Goal: Task Accomplishment & Management: Use online tool/utility

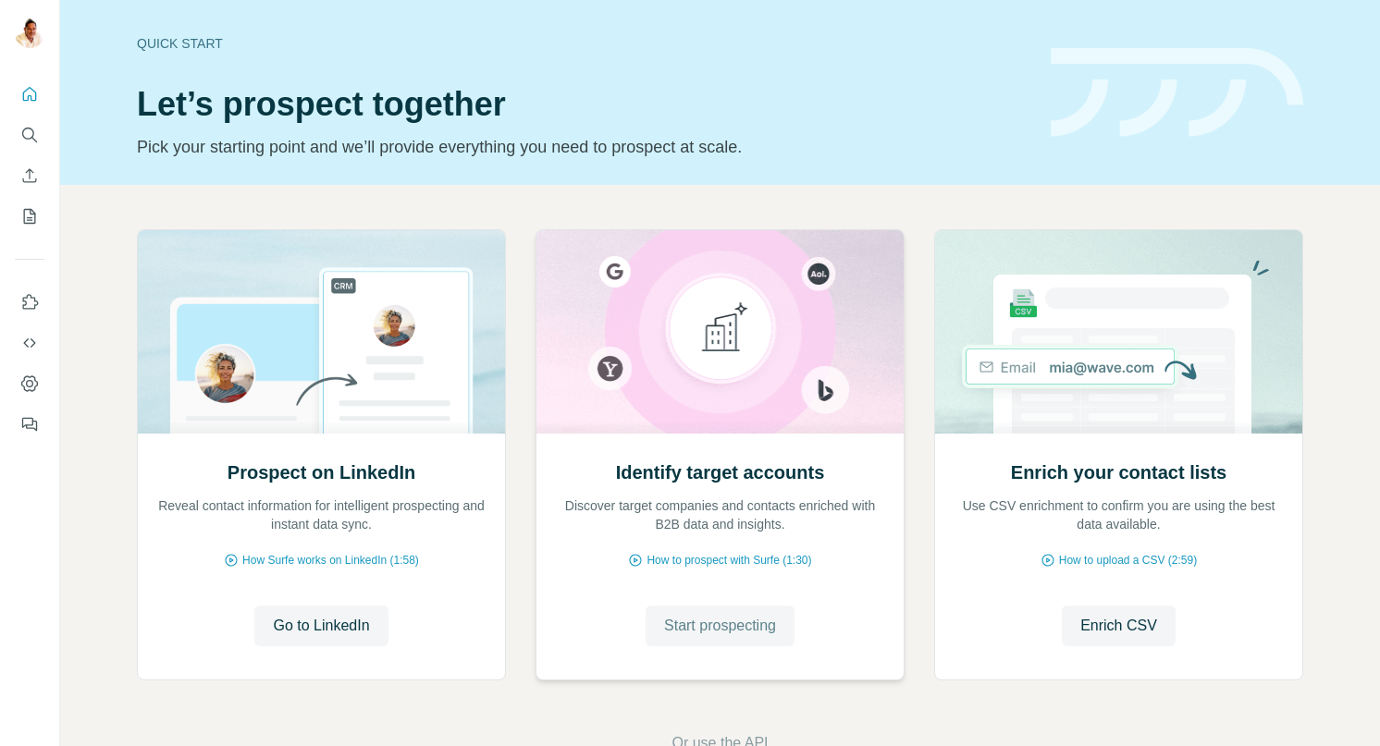
click at [715, 632] on span "Start prospecting" at bounding box center [720, 626] width 112 height 22
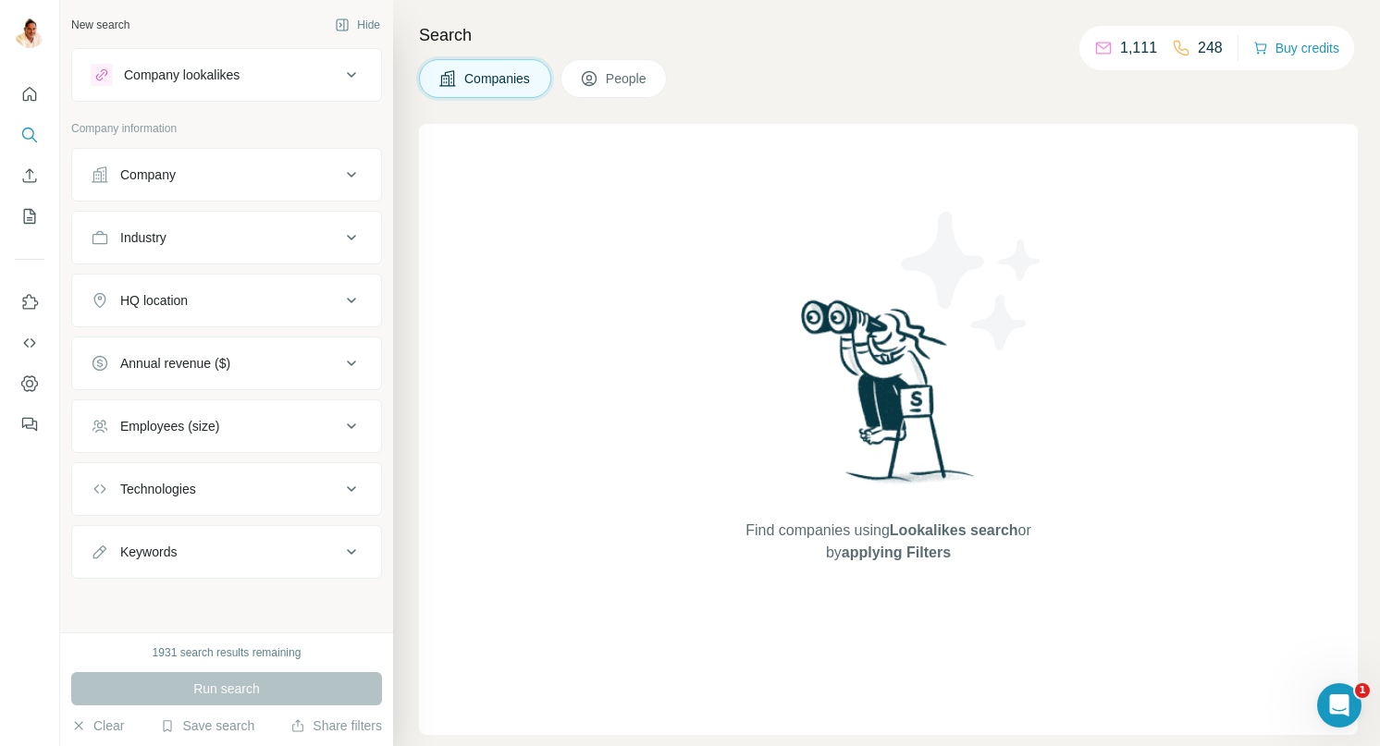
drag, startPoint x: 174, startPoint y: 170, endPoint x: 182, endPoint y: 201, distance: 31.6
click at [174, 170] on div "Company" at bounding box center [148, 175] width 56 height 19
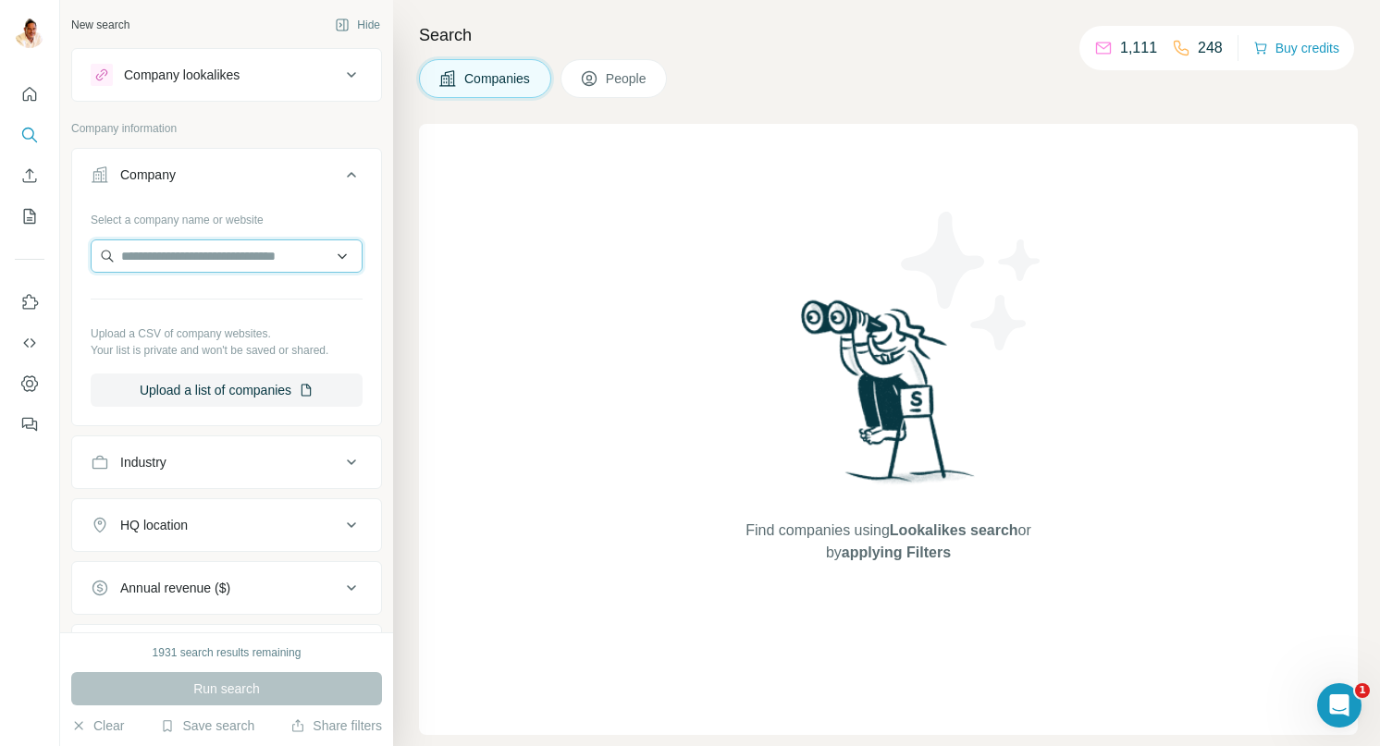
click at [222, 263] on input "text" at bounding box center [227, 256] width 272 height 33
paste input "**********"
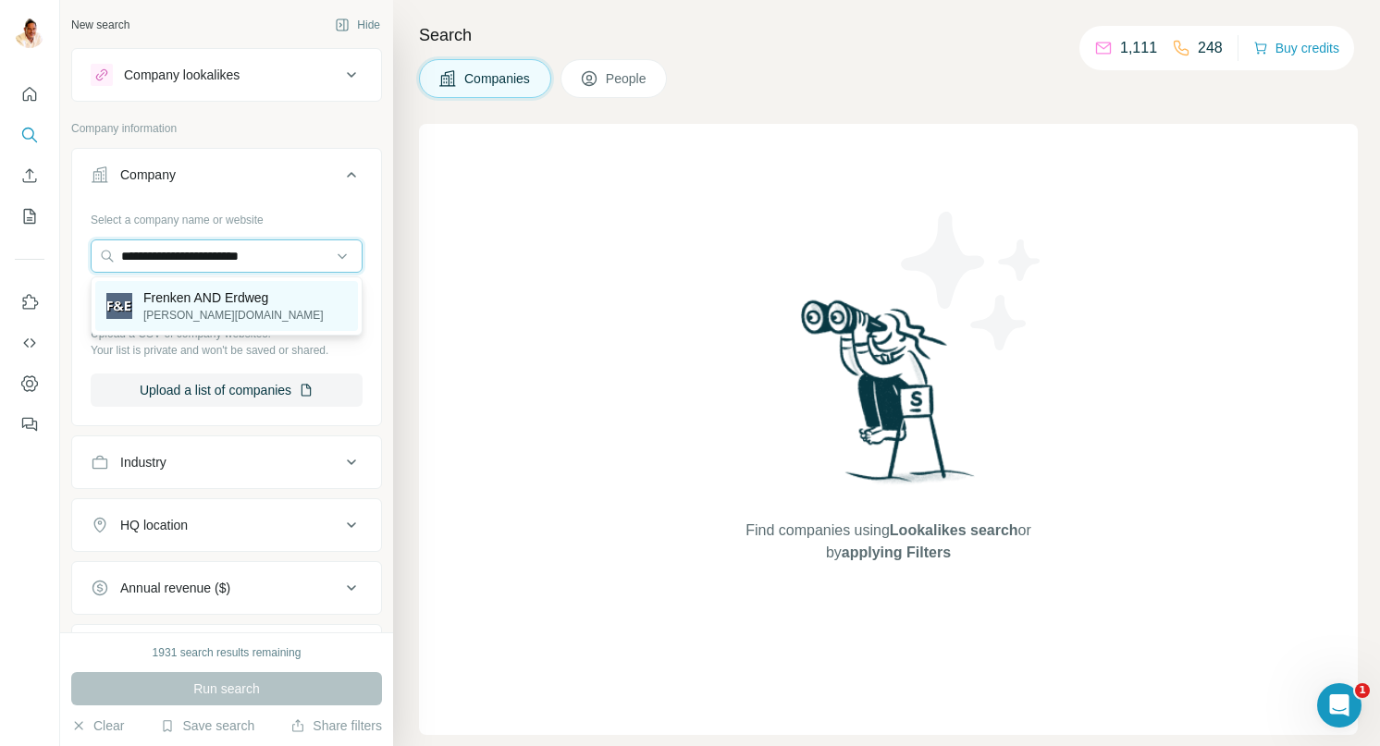
type input "**********"
click at [242, 292] on p "Frenken AND Erdweg" at bounding box center [233, 298] width 180 height 19
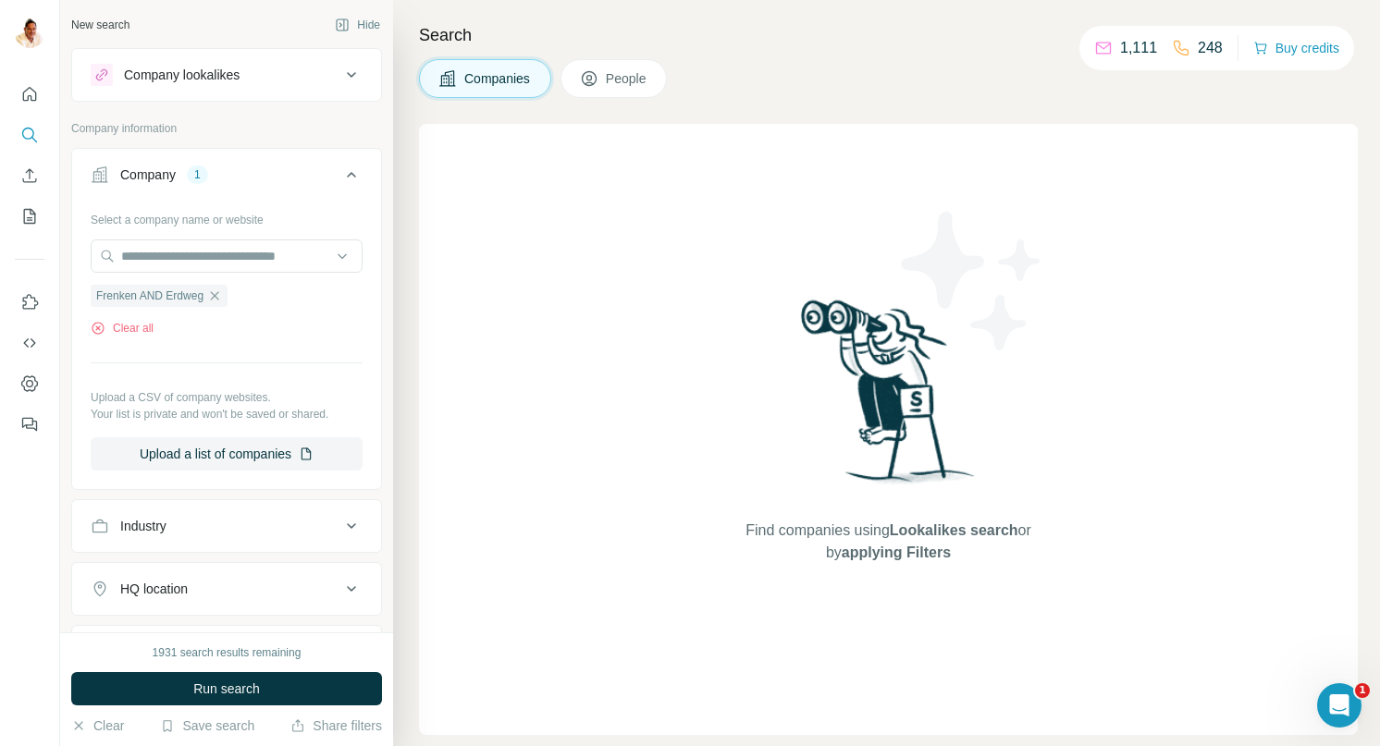
click at [249, 683] on span "Run search" at bounding box center [226, 689] width 67 height 19
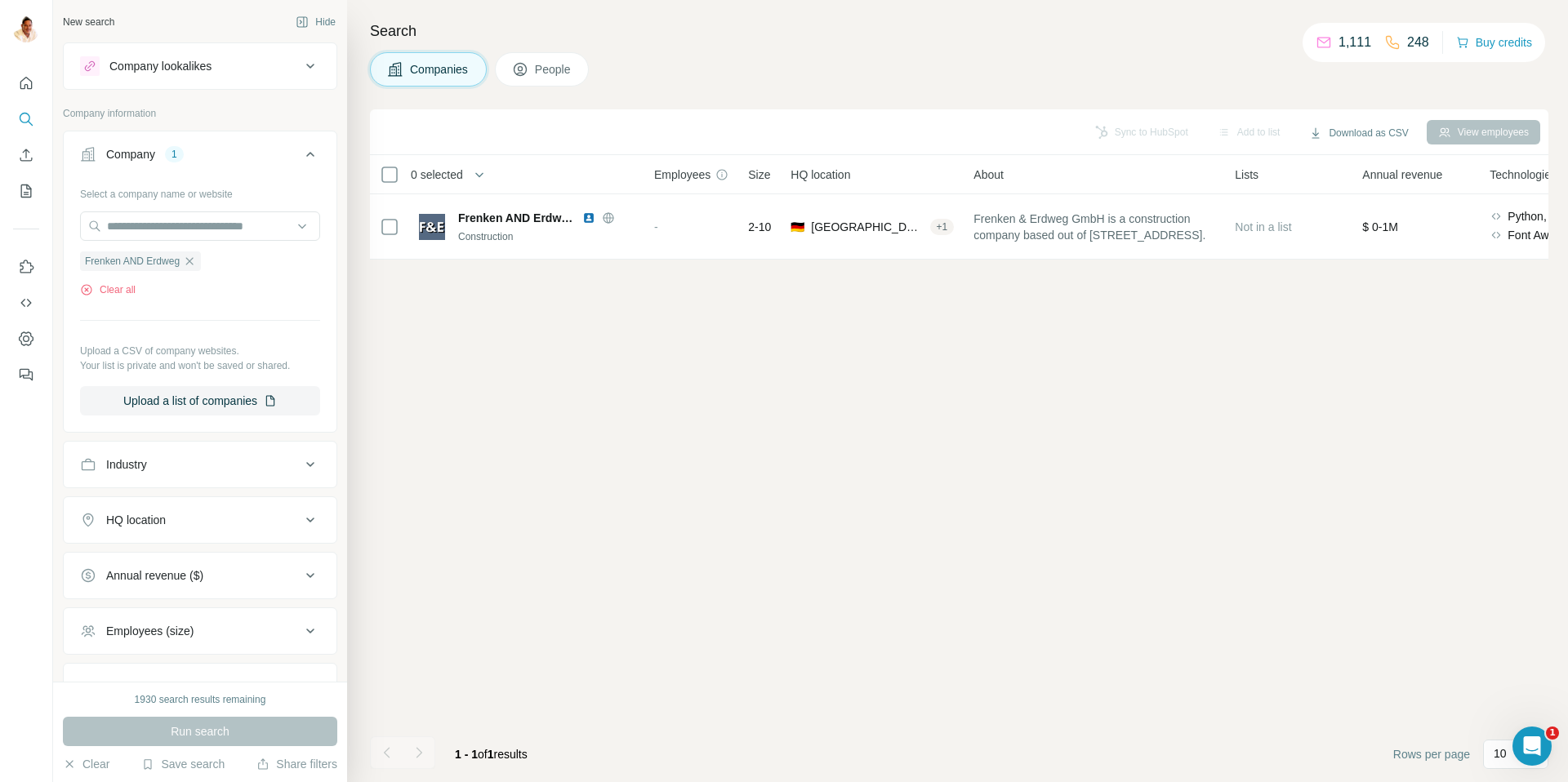
click at [195, 259] on icon "button" at bounding box center [189, 261] width 13 height 13
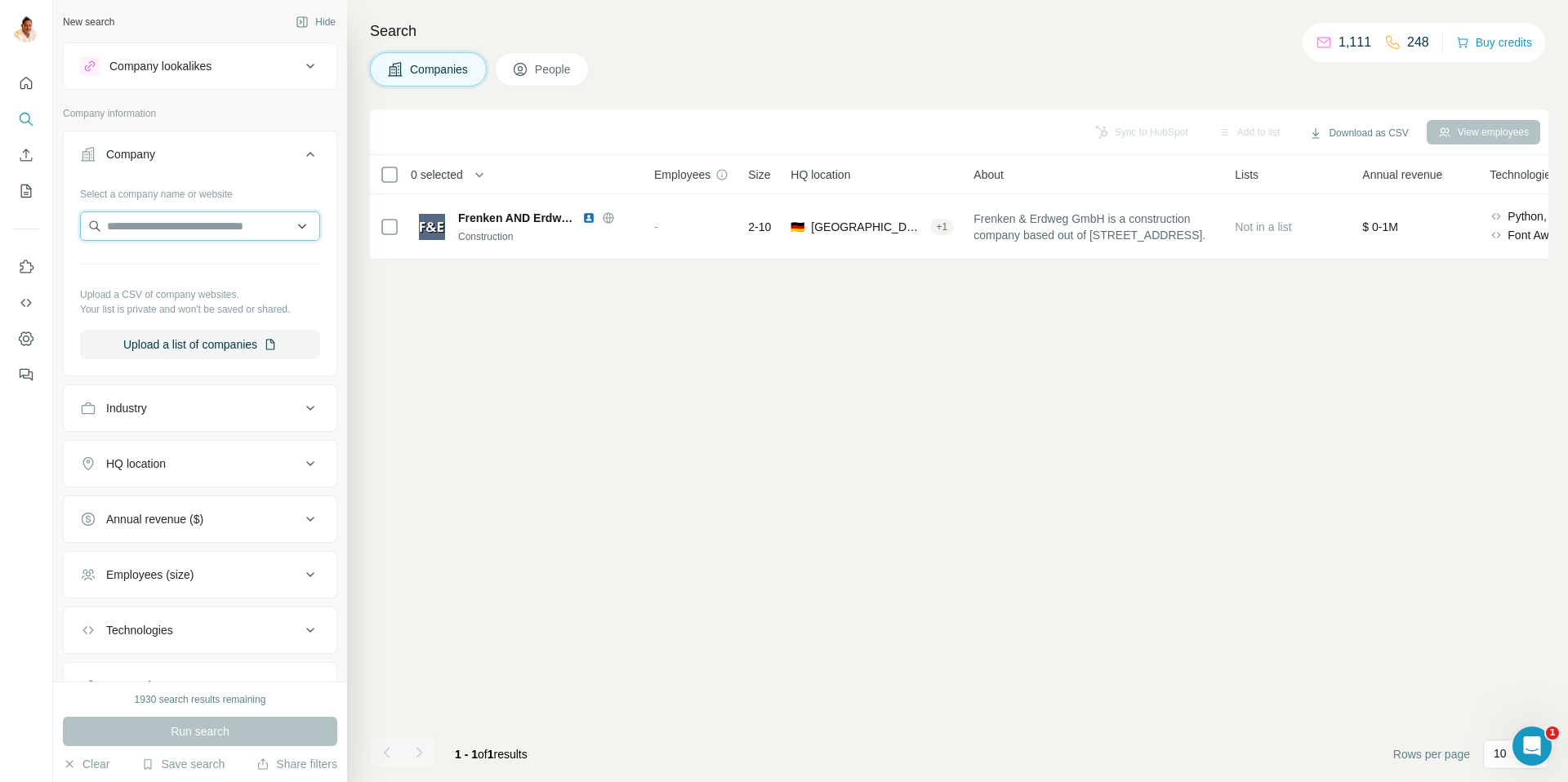
click at [195, 217] on input "text" at bounding box center [200, 226] width 240 height 29
paste input "**********"
type input "**********"
click at [192, 272] on p "[DOMAIN_NAME]" at bounding box center [165, 278] width 79 height 15
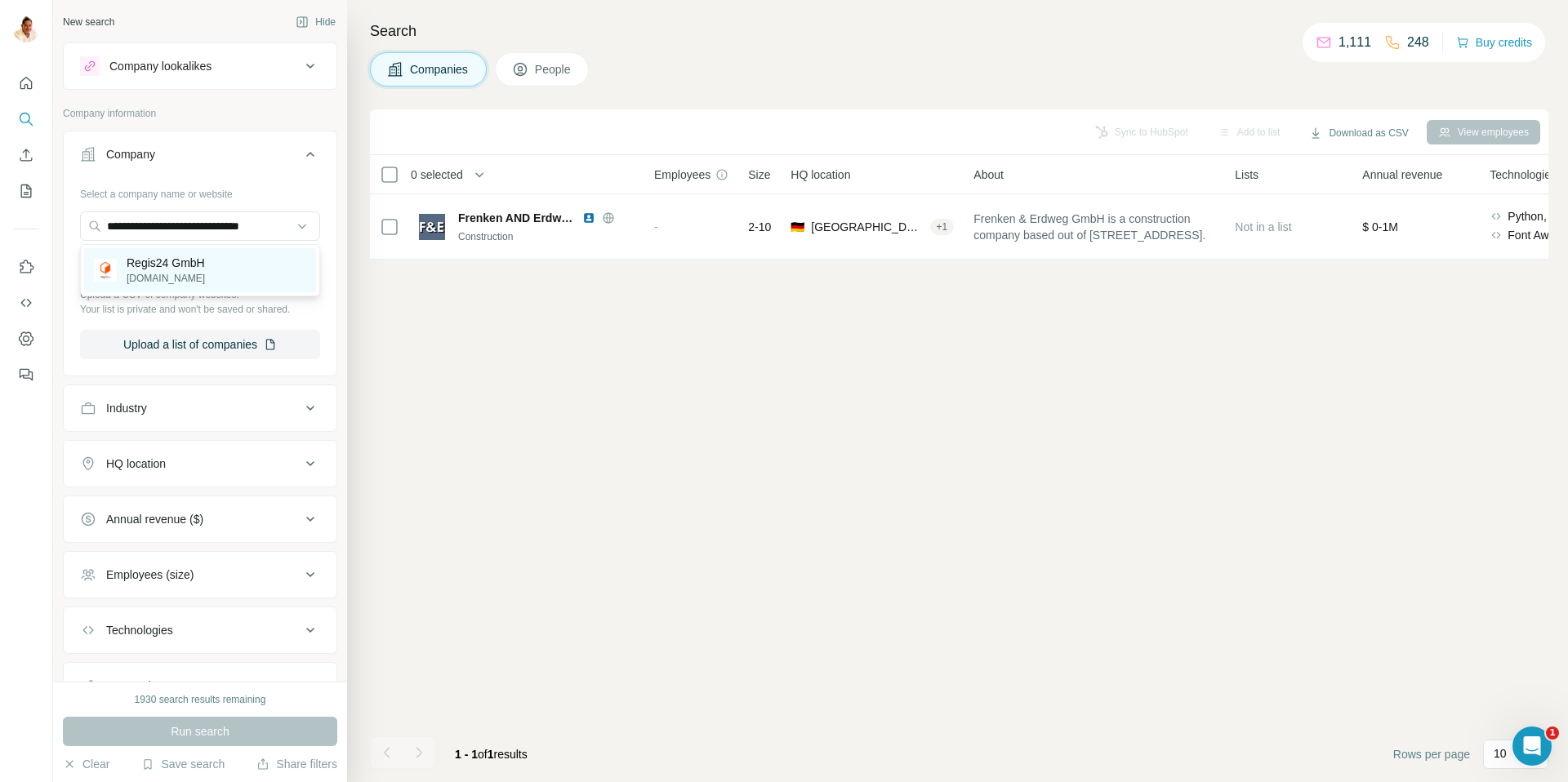
scroll to position [0, 0]
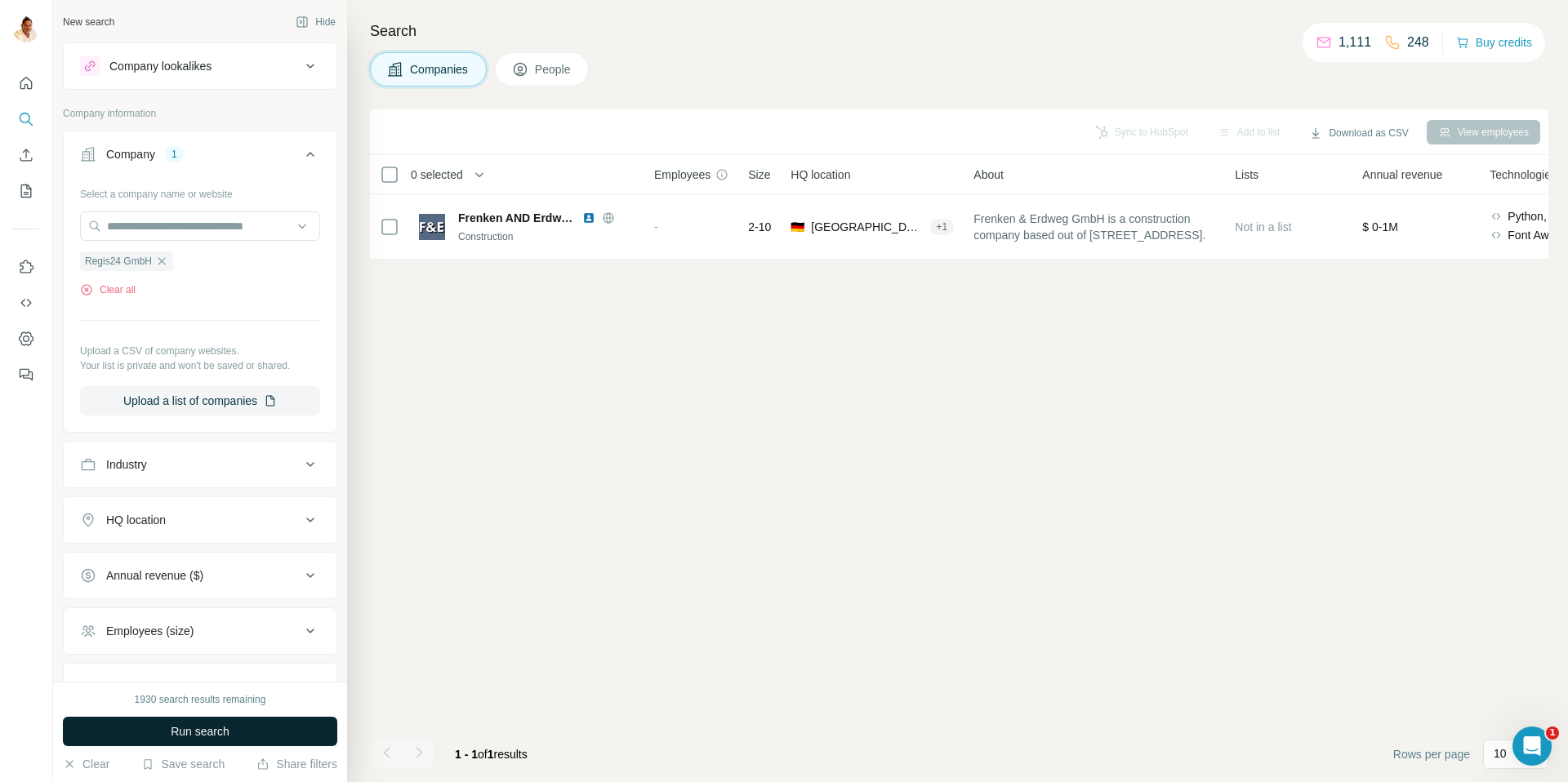
click at [225, 658] on span "Run search" at bounding box center [200, 732] width 59 height 17
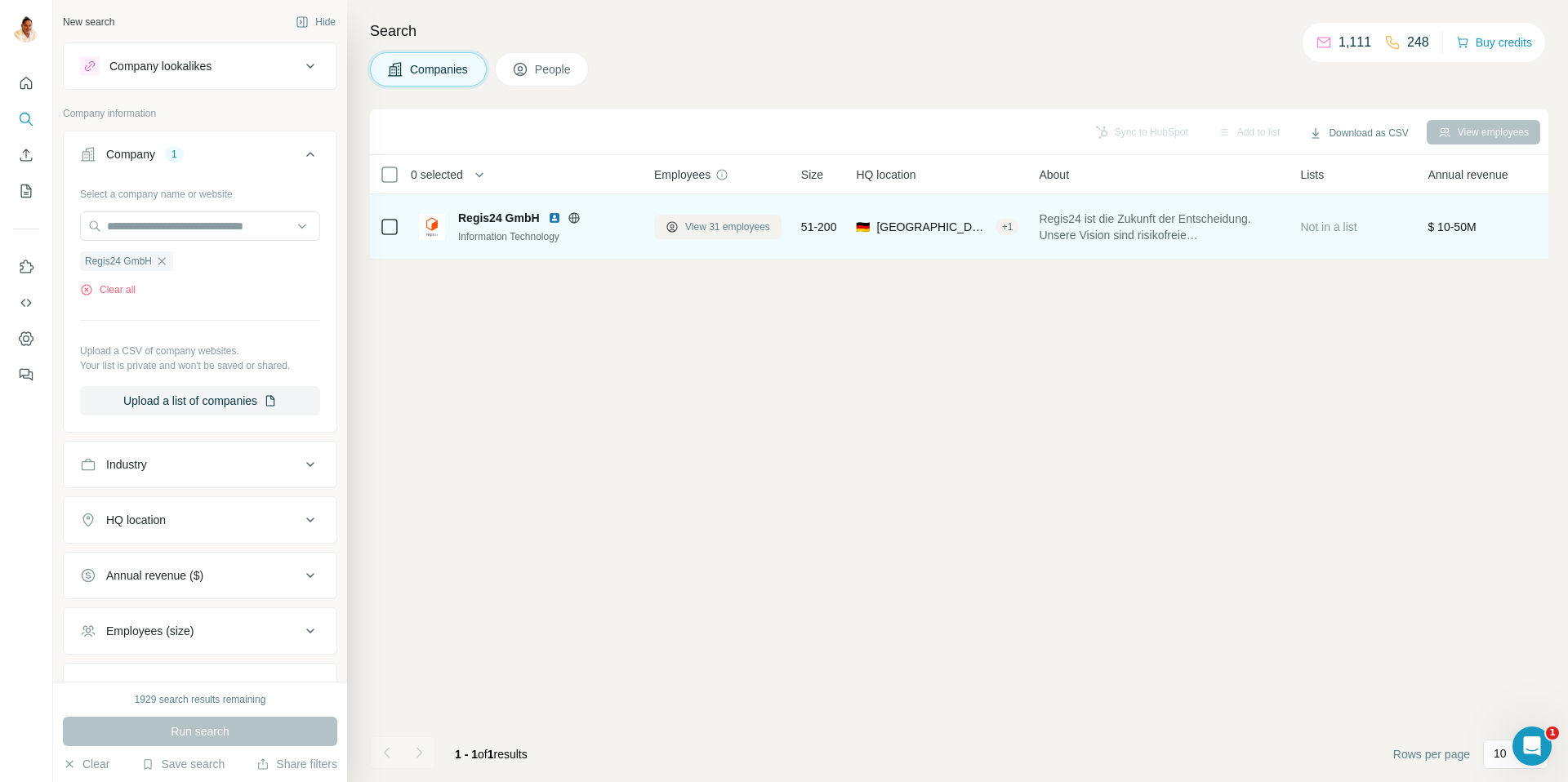
click at [753, 226] on span "View 31 employees" at bounding box center [727, 227] width 85 height 15
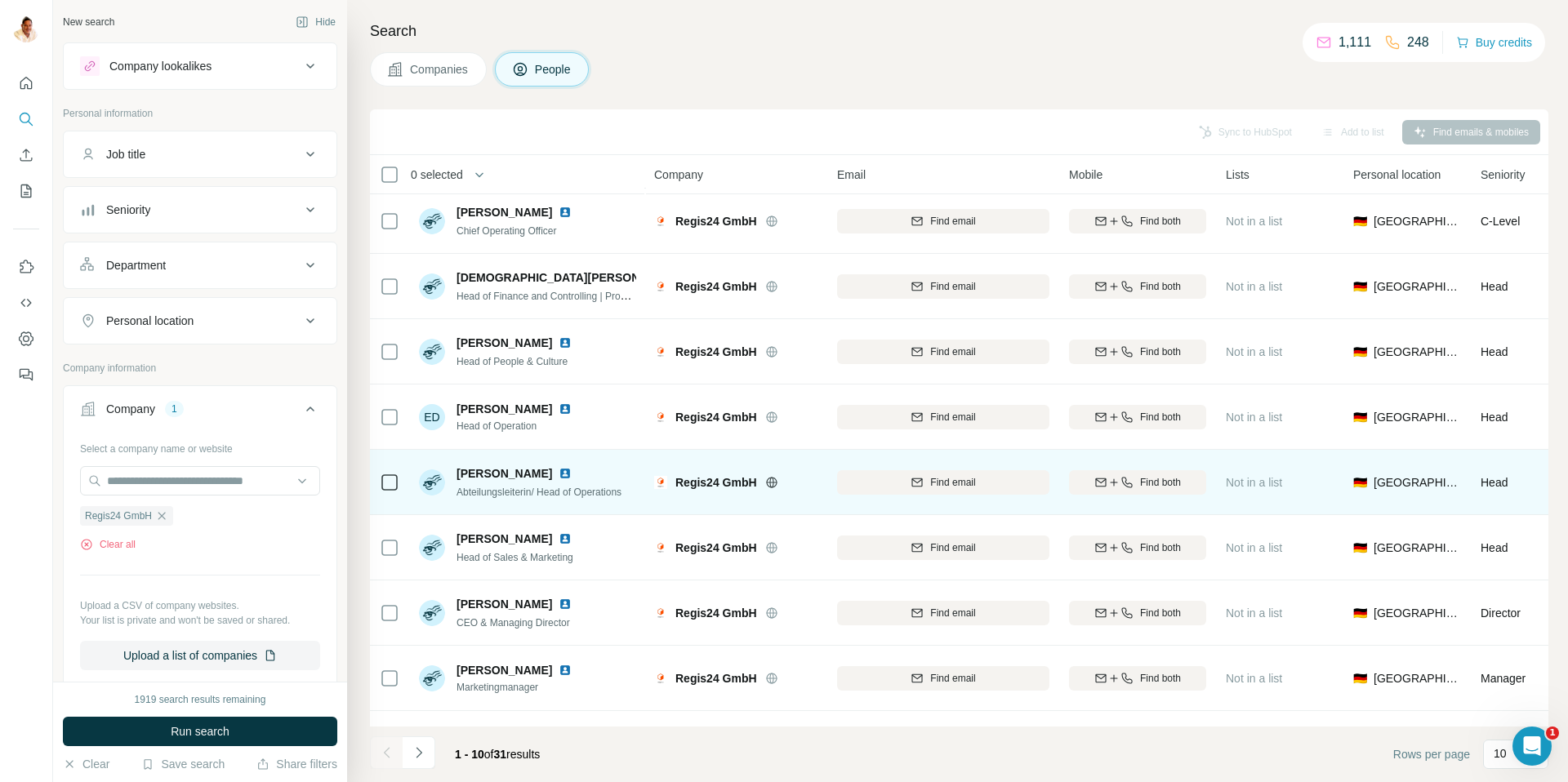
scroll to position [121, 0]
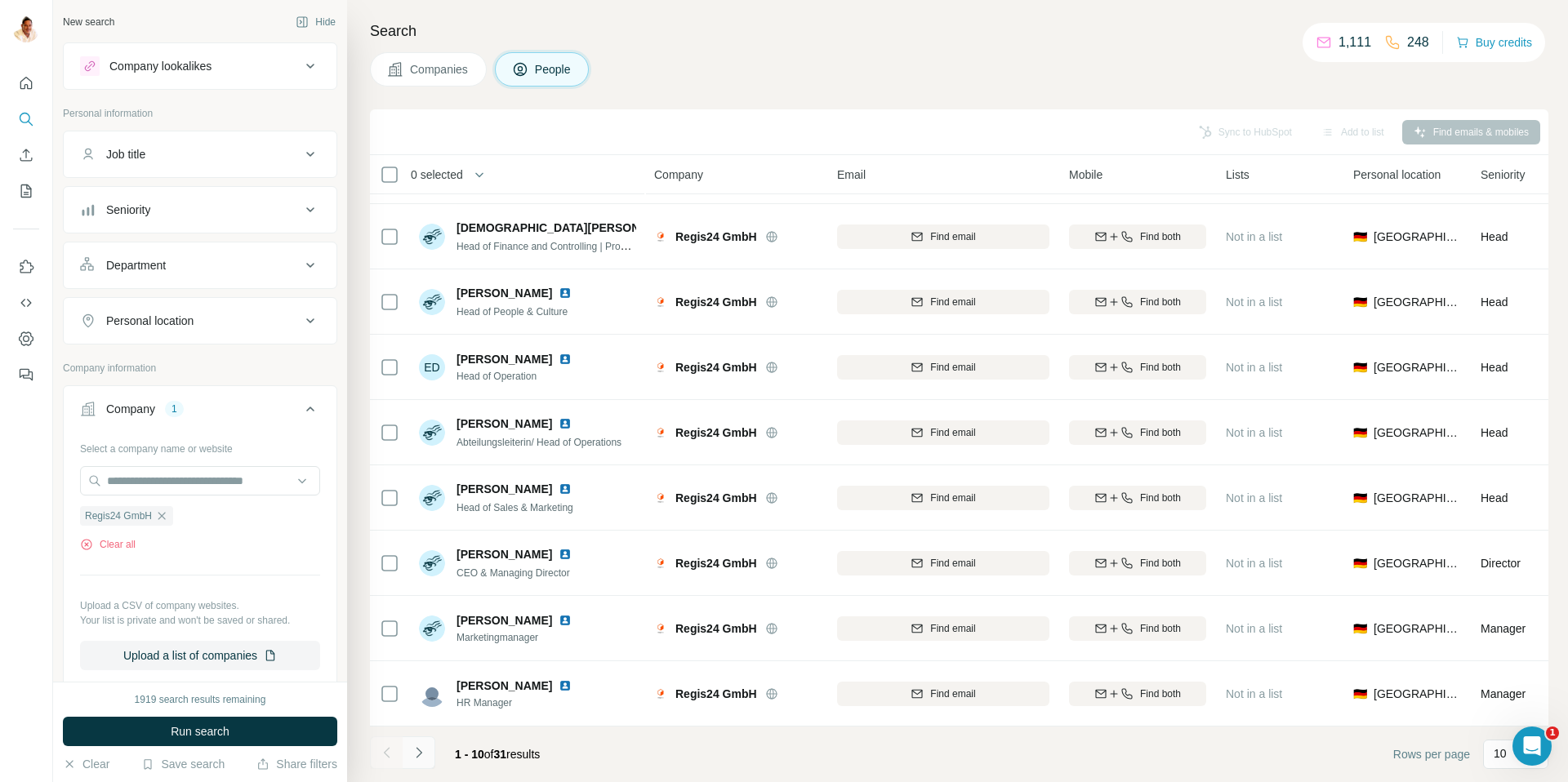
click at [424, 658] on icon "Navigate to next page" at bounding box center [418, 753] width 17 height 17
drag, startPoint x: 424, startPoint y: 749, endPoint x: 430, endPoint y: 736, distance: 14.3
click at [424, 658] on icon "Navigate to next page" at bounding box center [418, 753] width 17 height 17
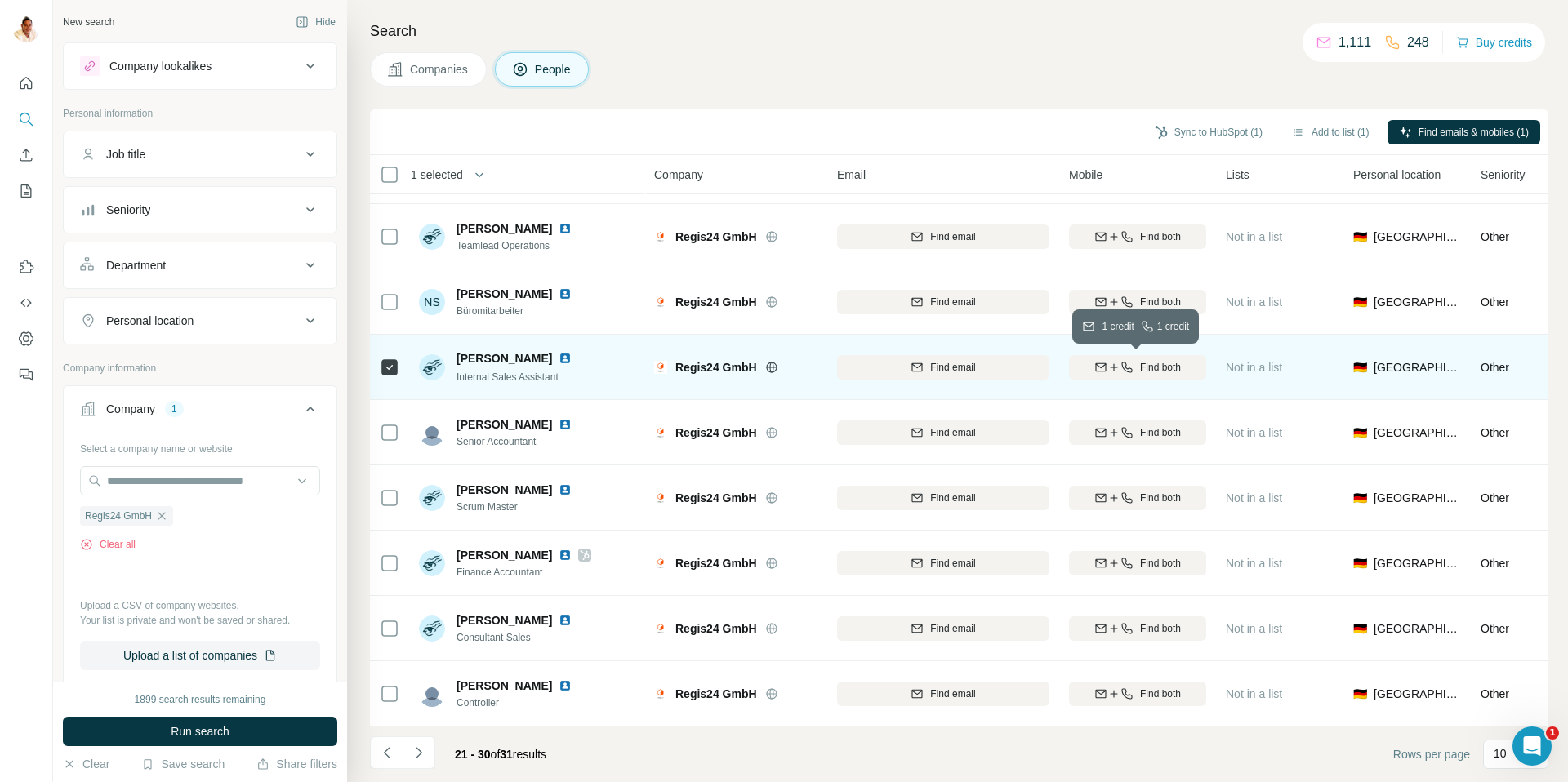
click at [1127, 369] on icon "button" at bounding box center [1127, 367] width 13 height 13
click at [383, 658] on icon "Navigate to previous page" at bounding box center [387, 753] width 17 height 17
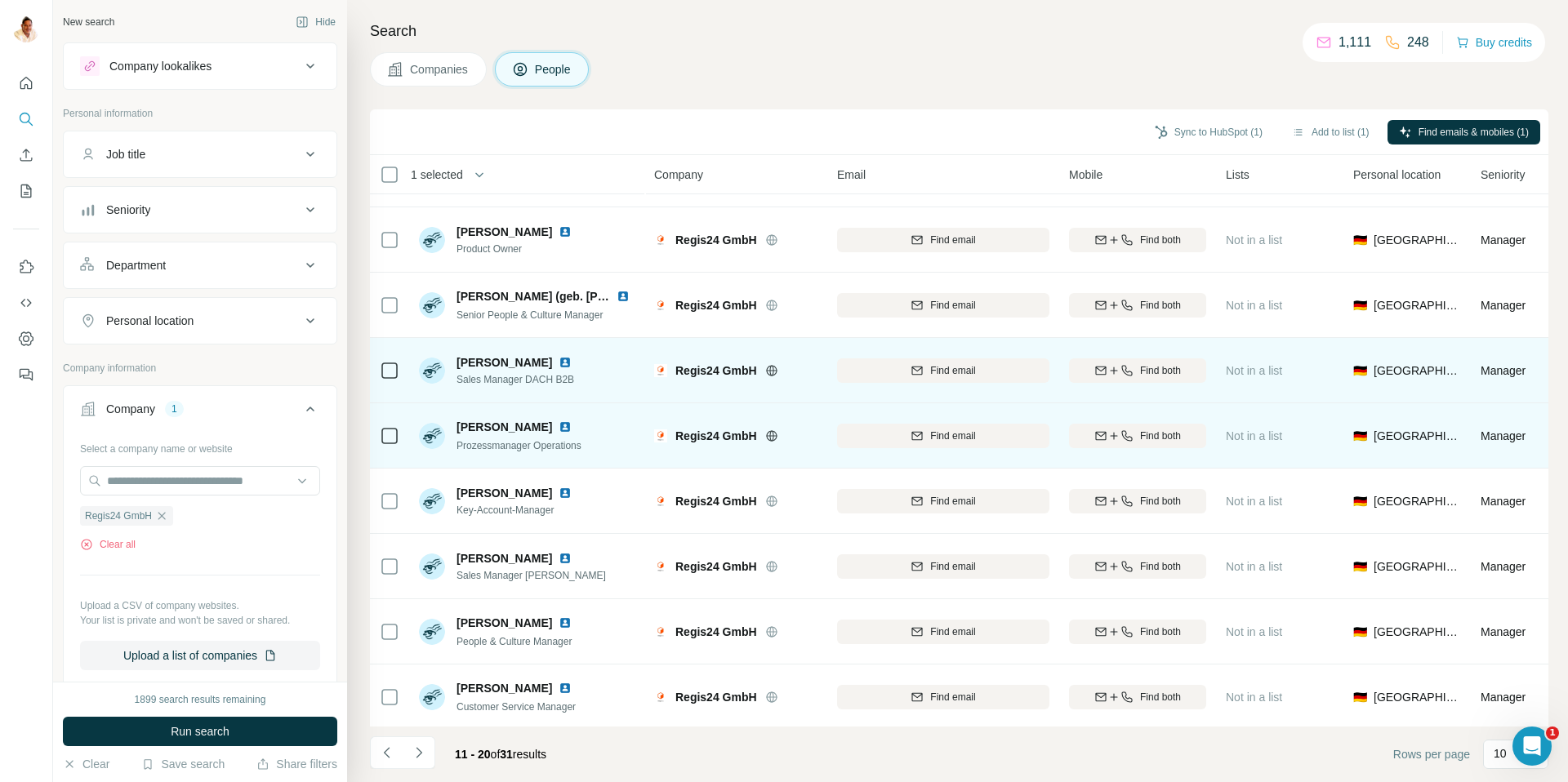
scroll to position [0, 0]
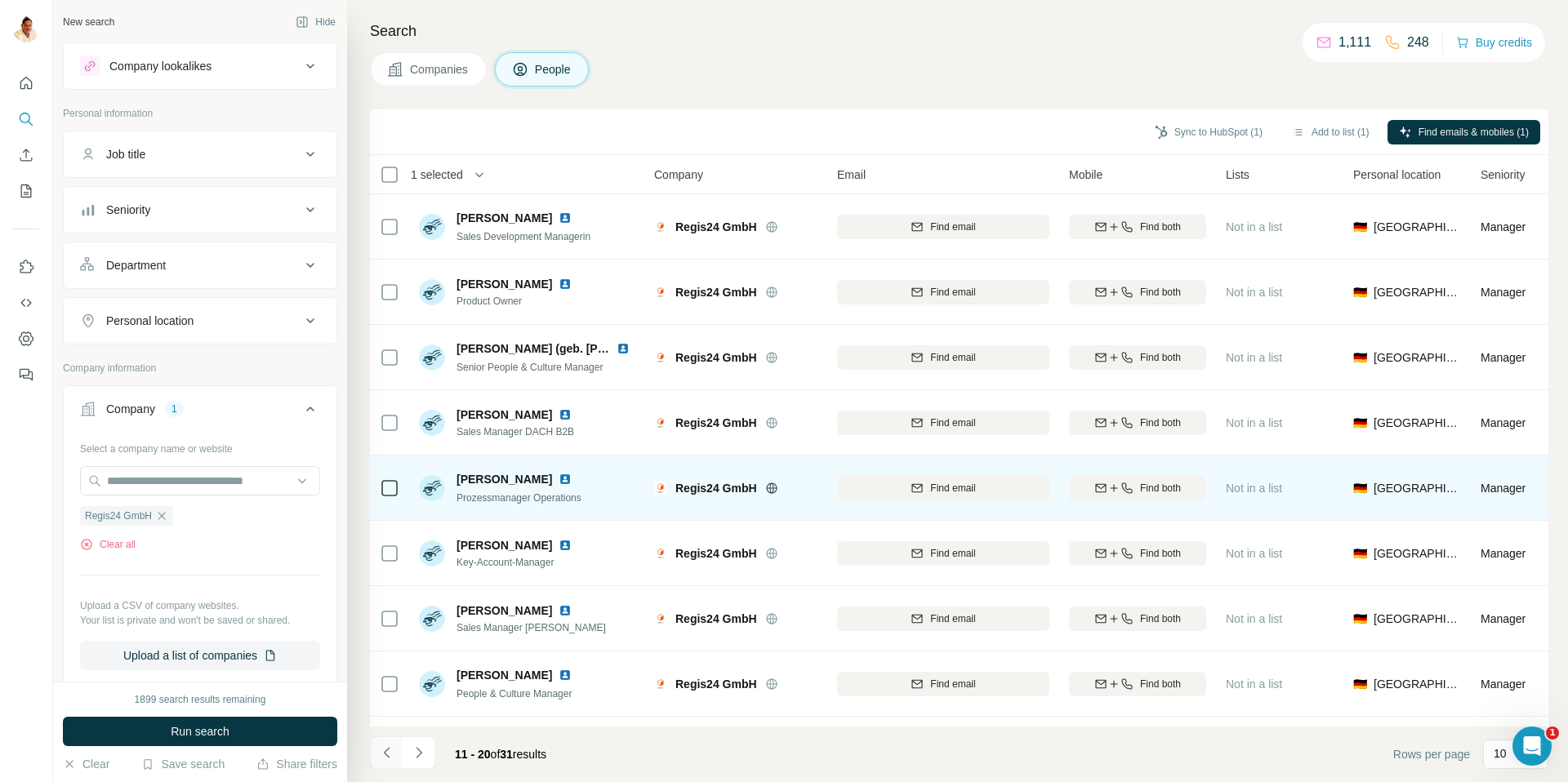
click at [390, 658] on icon "Navigate to previous page" at bounding box center [387, 753] width 17 height 17
click at [415, 658] on icon "Navigate to next page" at bounding box center [418, 753] width 17 height 17
click at [417, 658] on icon "Navigate to next page" at bounding box center [418, 753] width 17 height 17
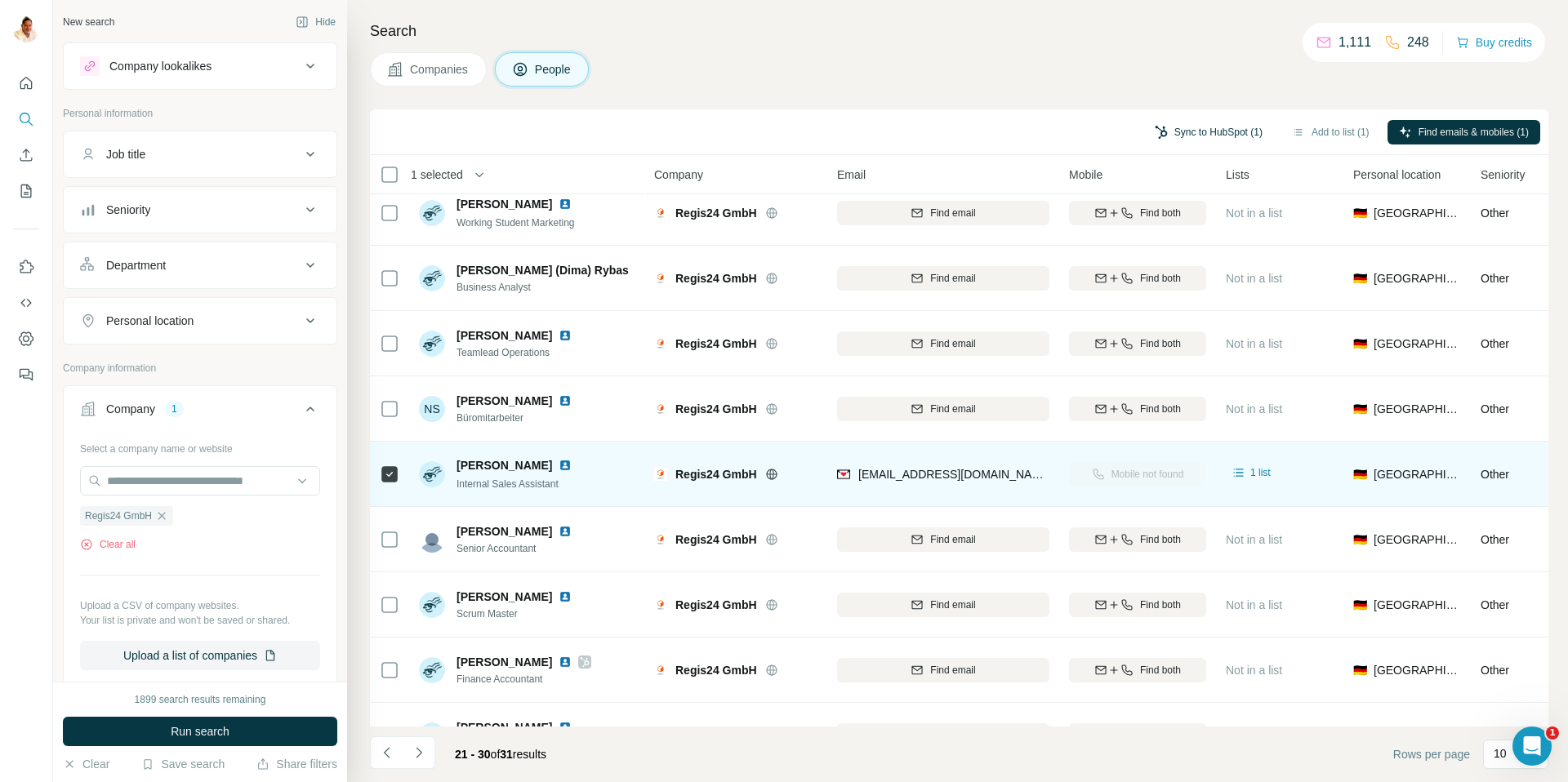
scroll to position [14, 1]
click at [1210, 132] on button "Sync to HubSpot (1)" at bounding box center [1209, 132] width 131 height 25
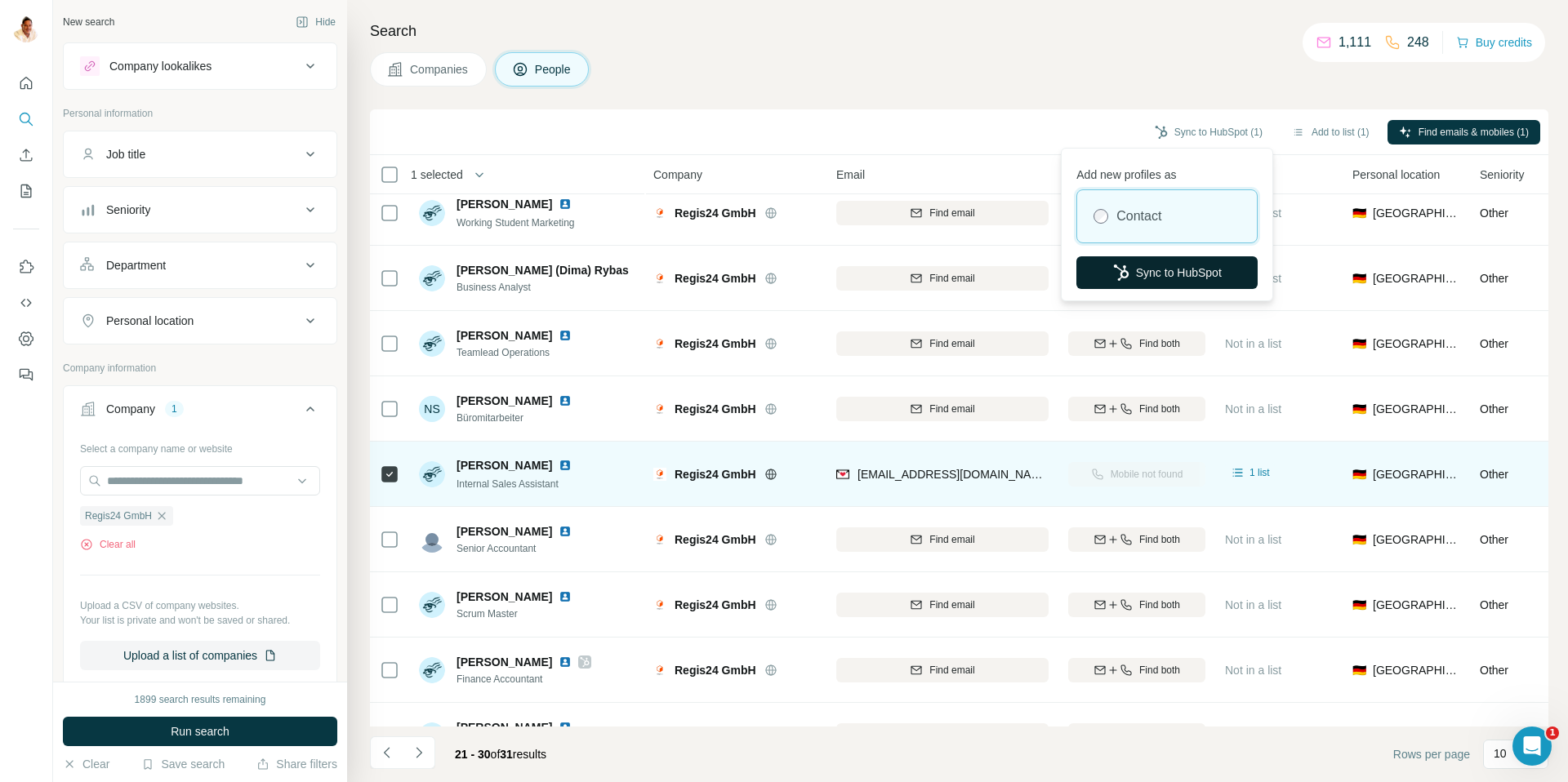
click at [1159, 279] on button "Sync to HubSpot" at bounding box center [1166, 272] width 181 height 33
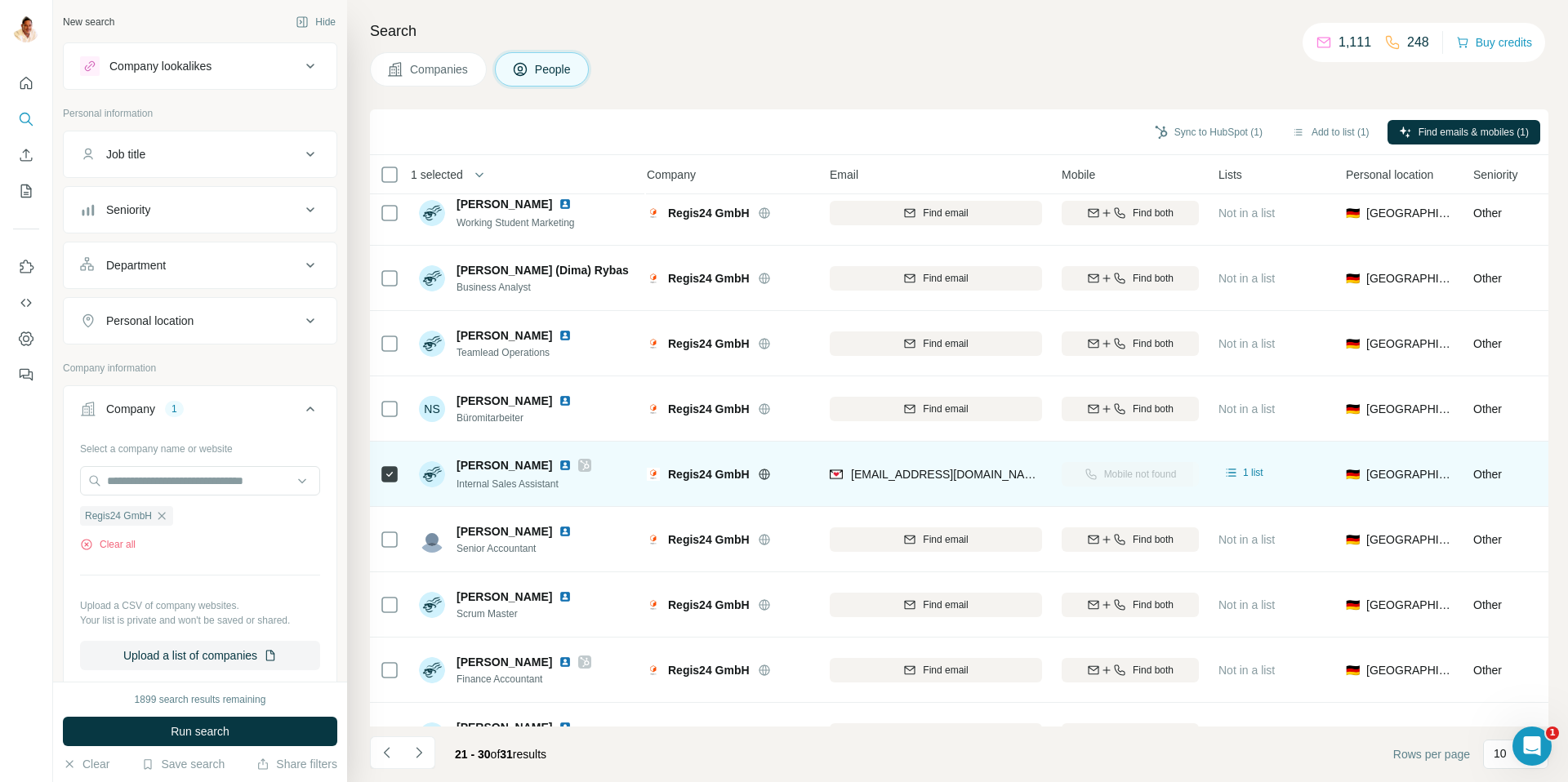
scroll to position [121, 7]
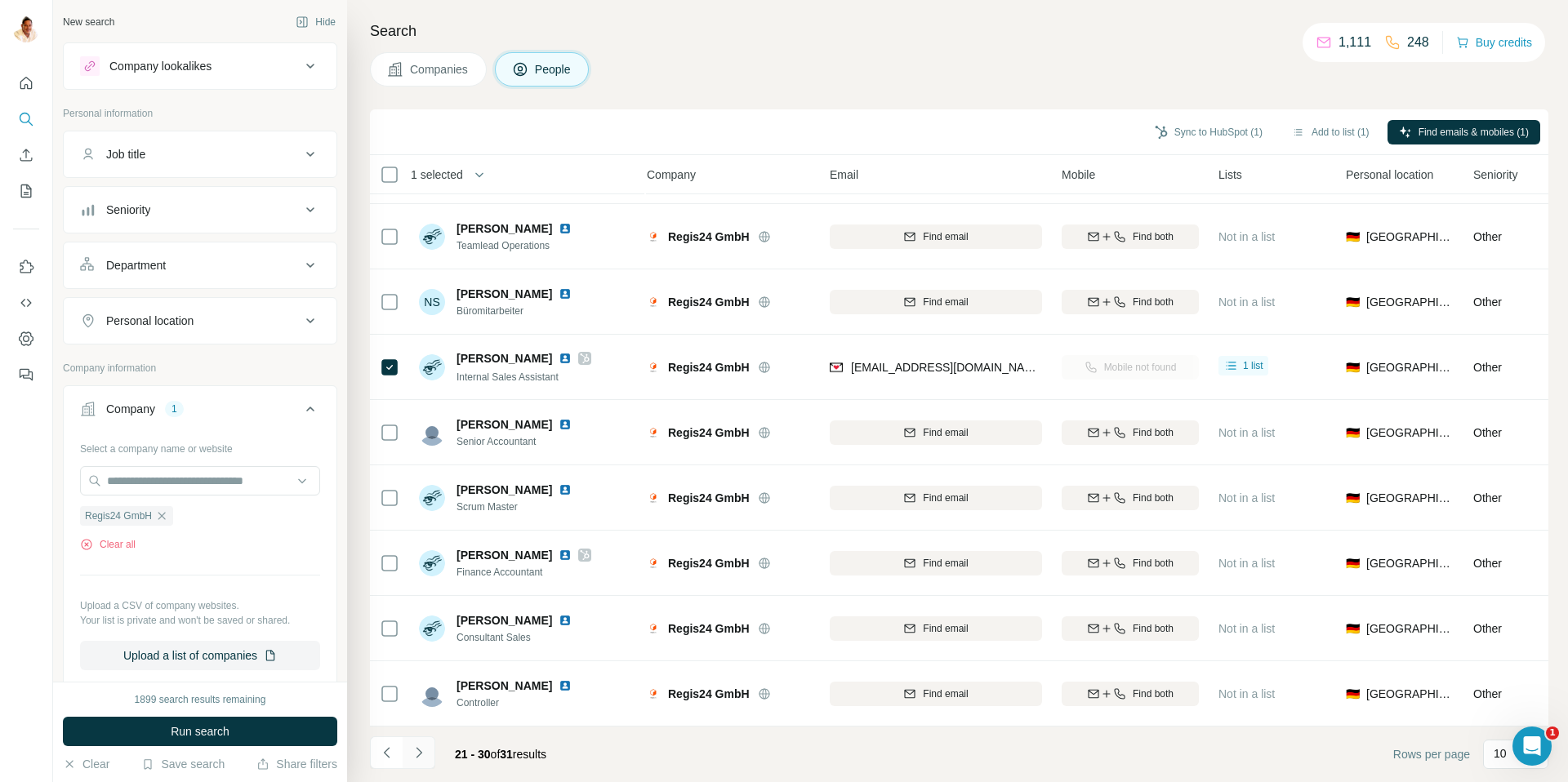
click at [420, 658] on icon "Navigate to next page" at bounding box center [418, 753] width 17 height 17
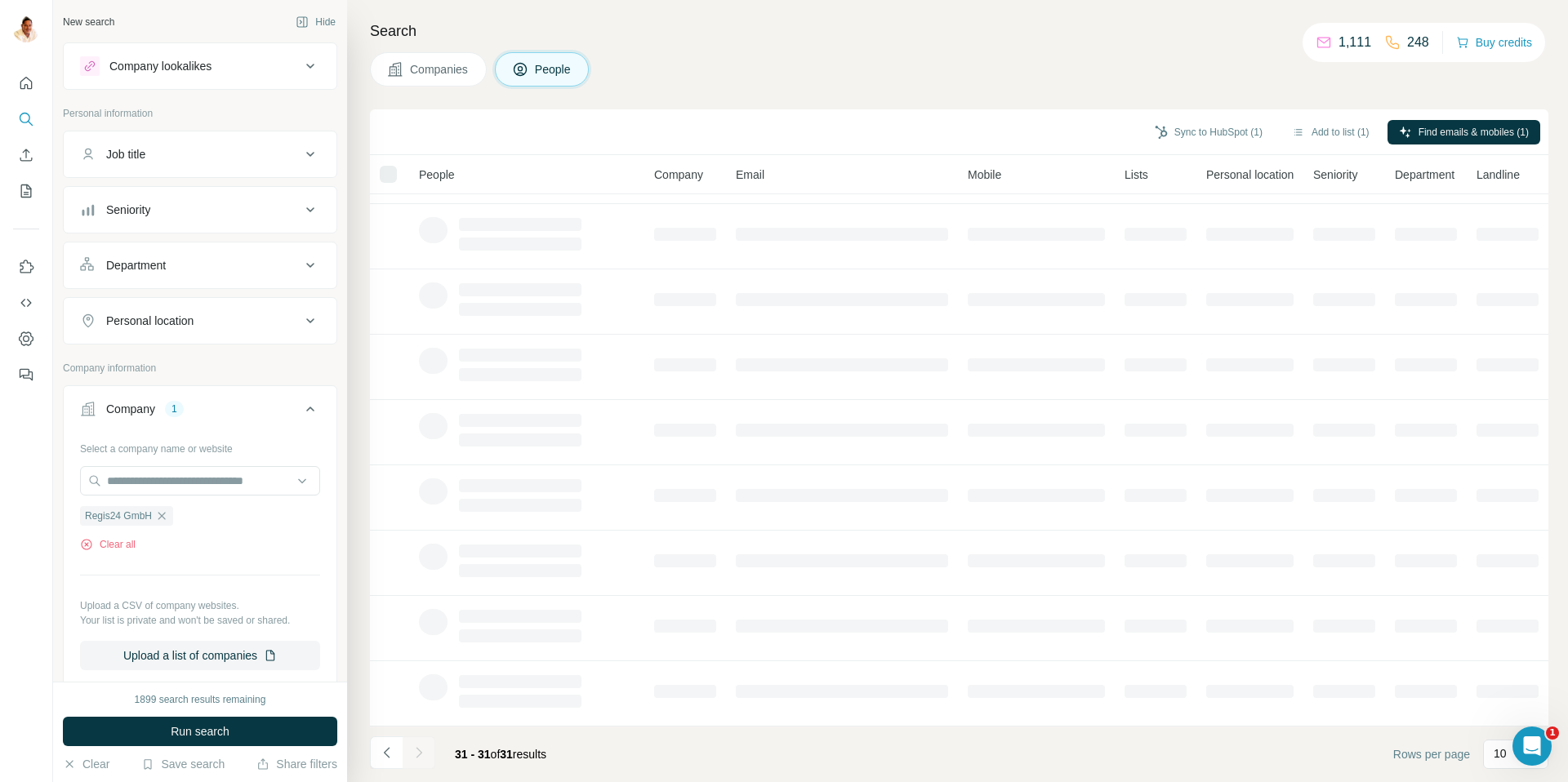
scroll to position [0, 0]
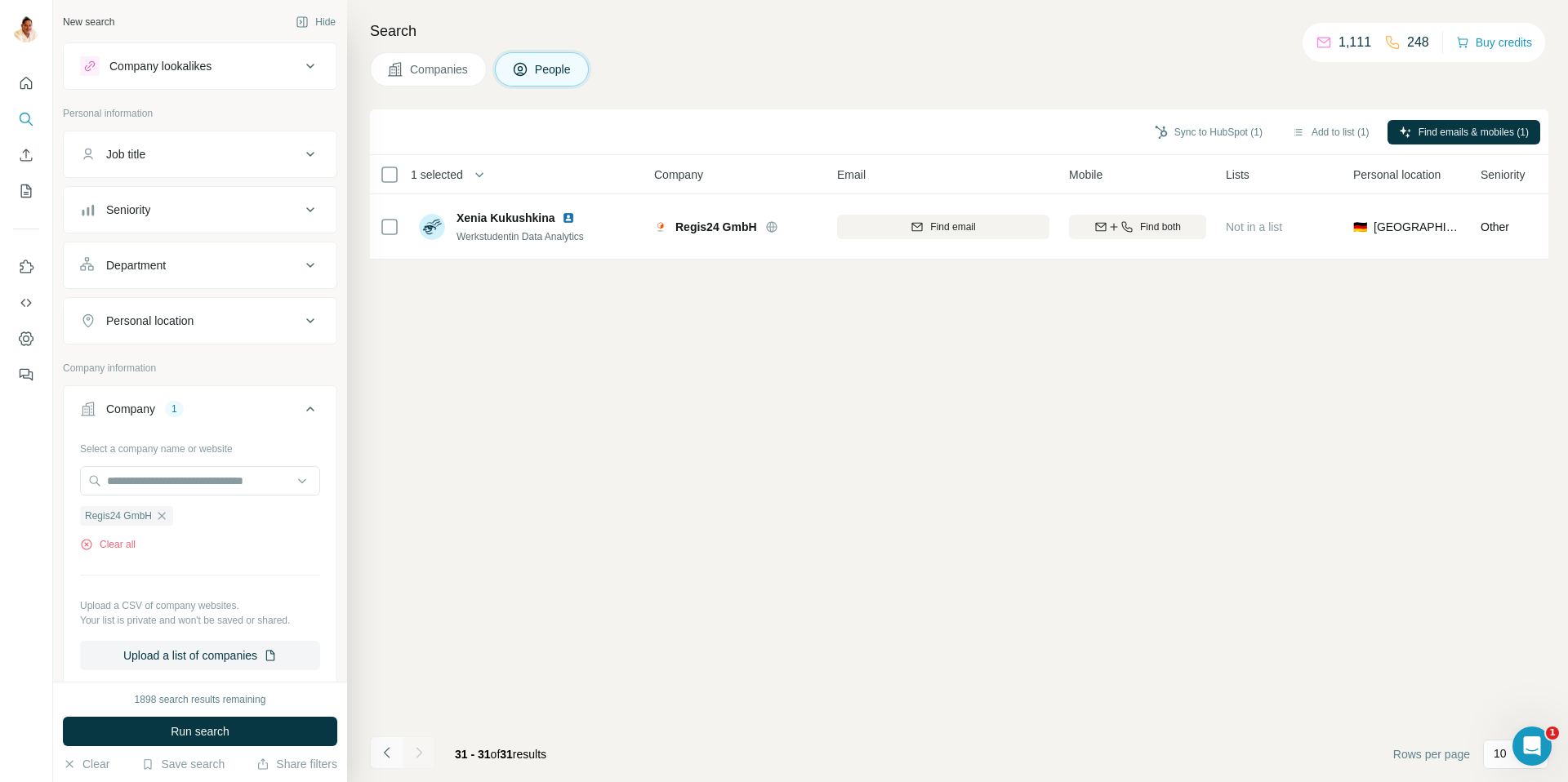
click at [388, 658] on icon "Navigate to previous page" at bounding box center [387, 753] width 17 height 17
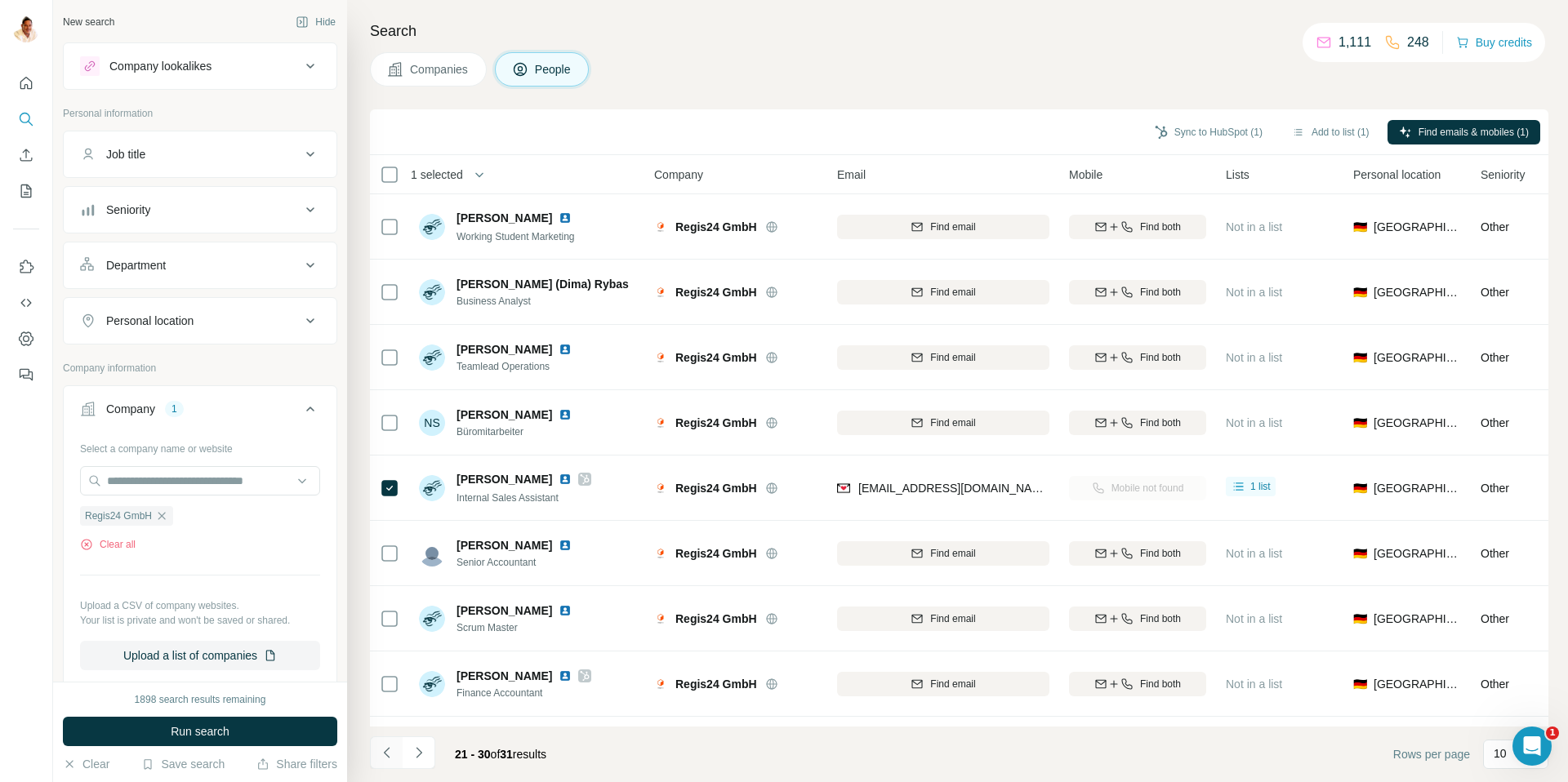
click at [388, 658] on icon "Navigate to previous page" at bounding box center [387, 753] width 17 height 17
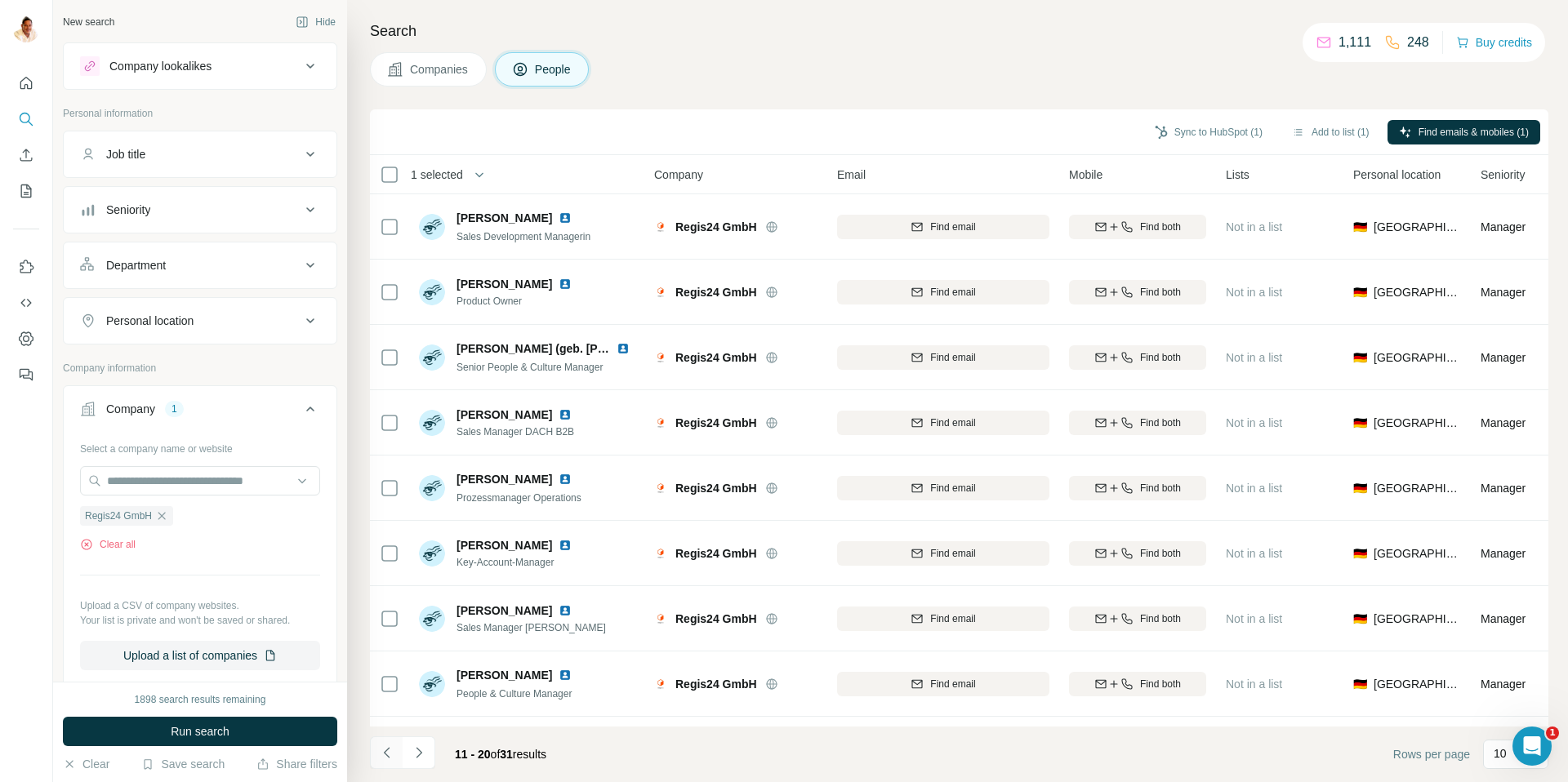
click at [393, 658] on icon "Navigate to previous page" at bounding box center [387, 753] width 17 height 17
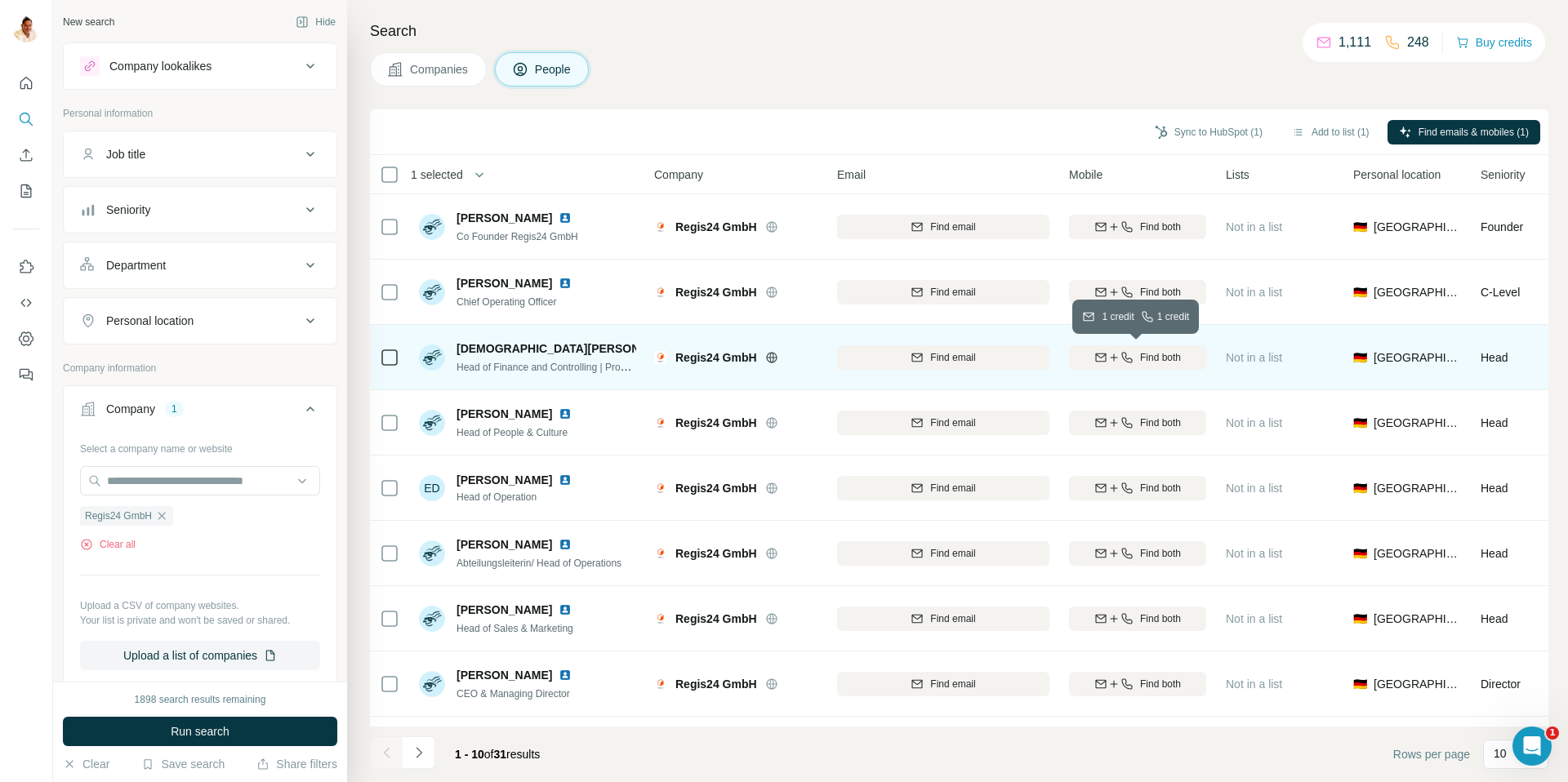
click at [1127, 352] on icon "button" at bounding box center [1127, 357] width 13 height 13
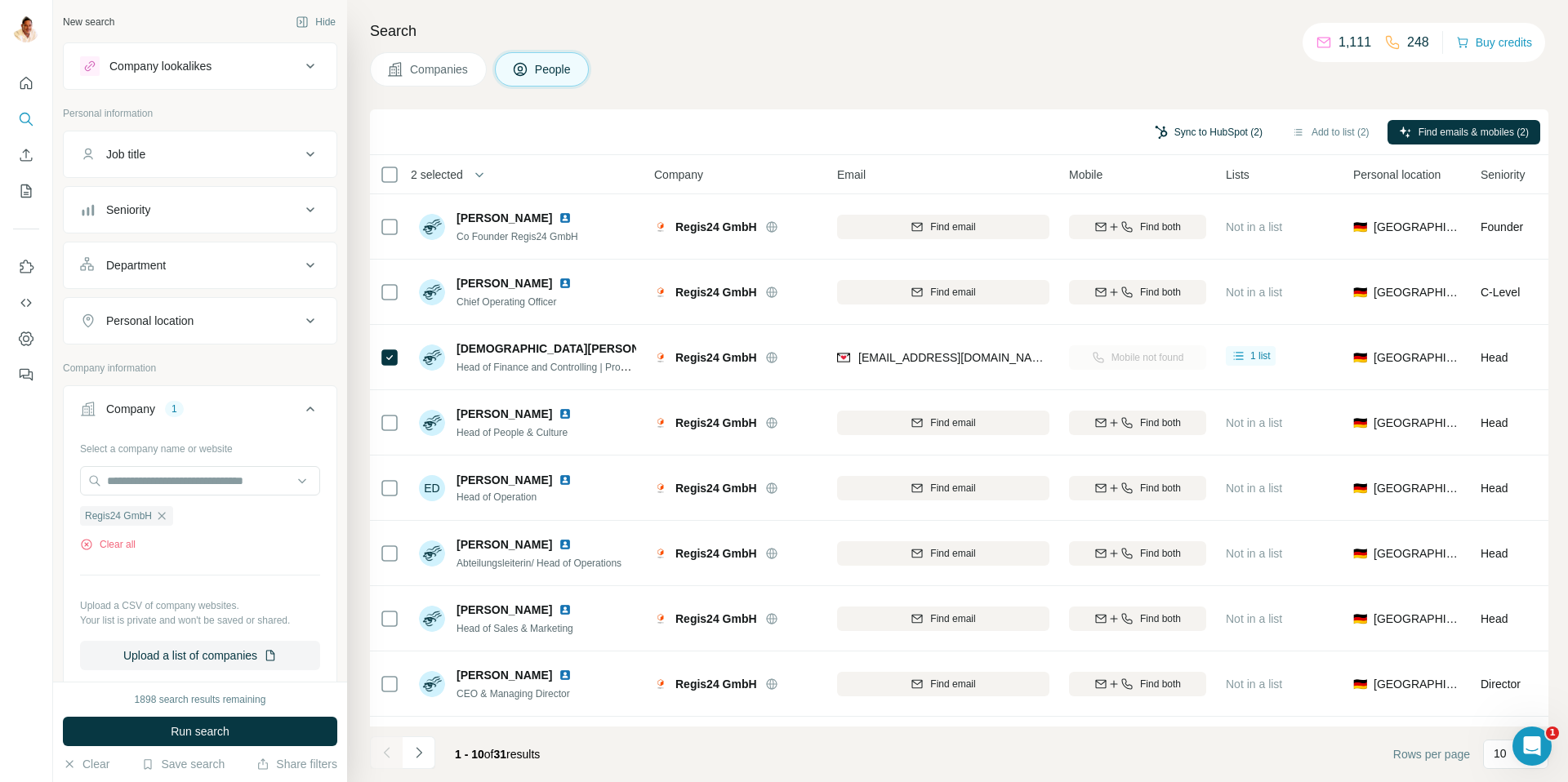
click at [1199, 135] on button "Sync to HubSpot (2)" at bounding box center [1209, 132] width 131 height 25
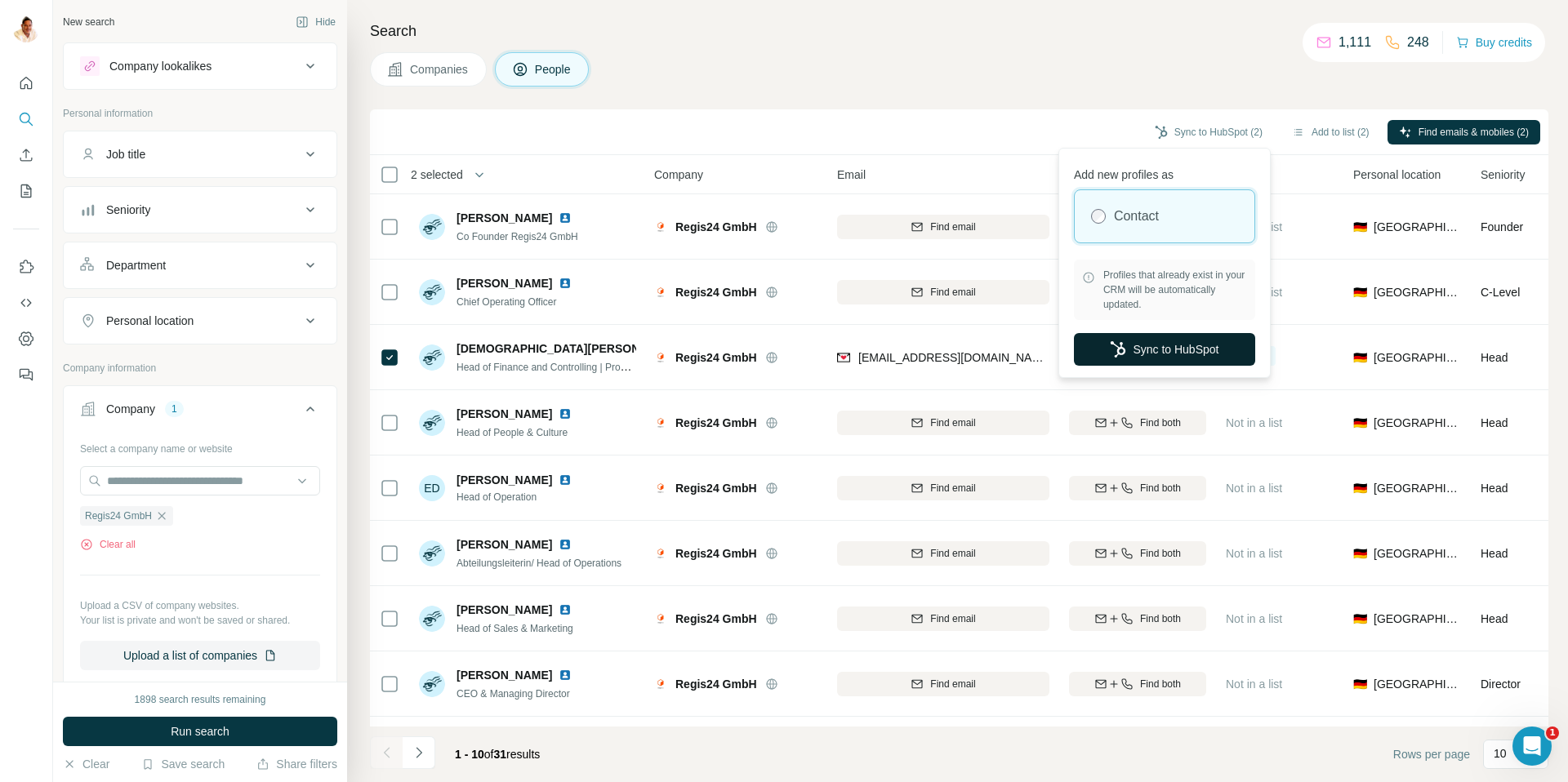
click at [1171, 346] on button "Sync to HubSpot" at bounding box center [1164, 349] width 181 height 33
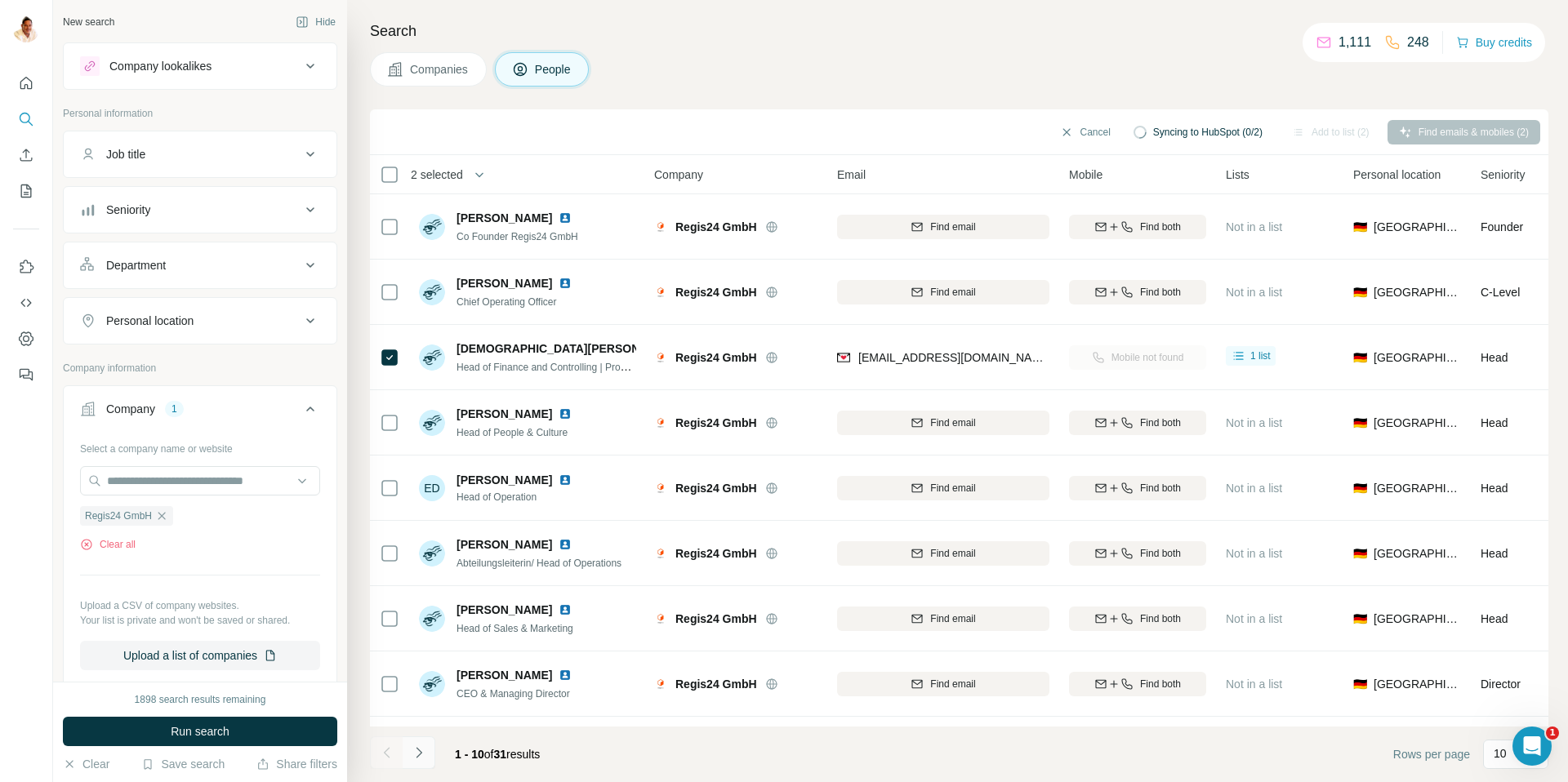
click at [424, 658] on icon "Navigate to next page" at bounding box center [418, 753] width 17 height 17
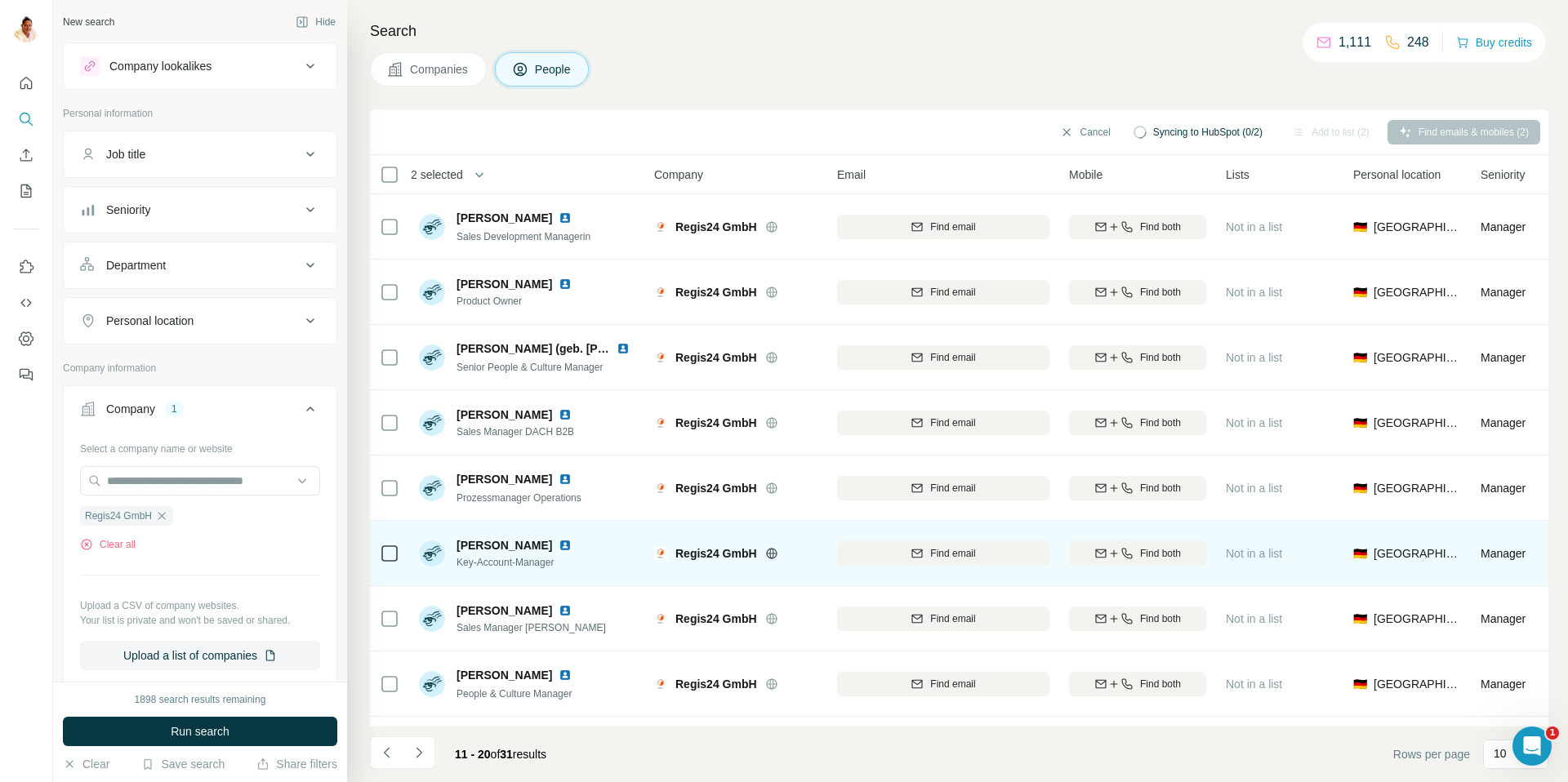
scroll to position [121, 0]
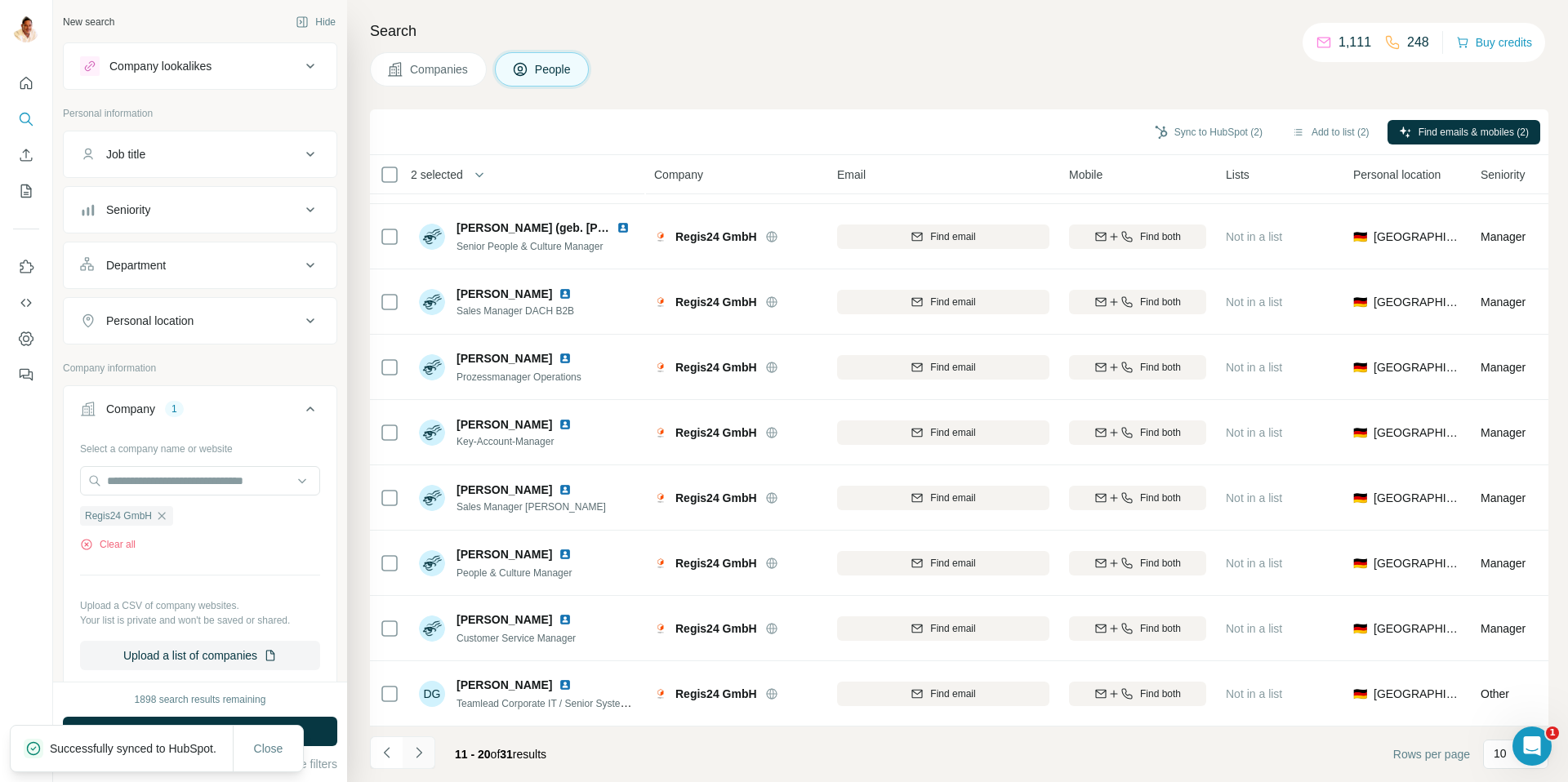
click at [421, 658] on icon "Navigate to next page" at bounding box center [418, 753] width 17 height 17
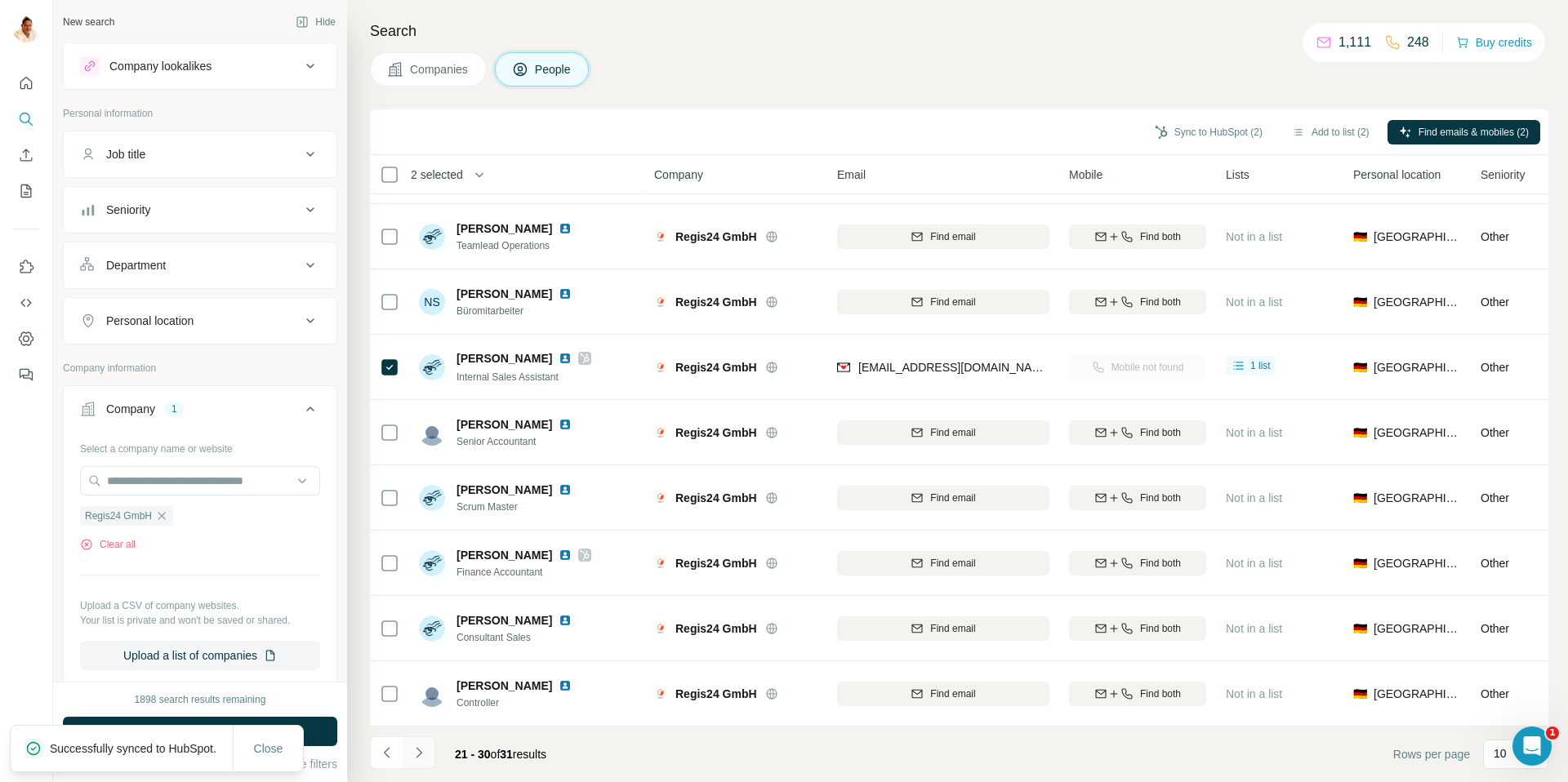
click at [420, 658] on icon "Navigate to next page" at bounding box center [418, 753] width 17 height 17
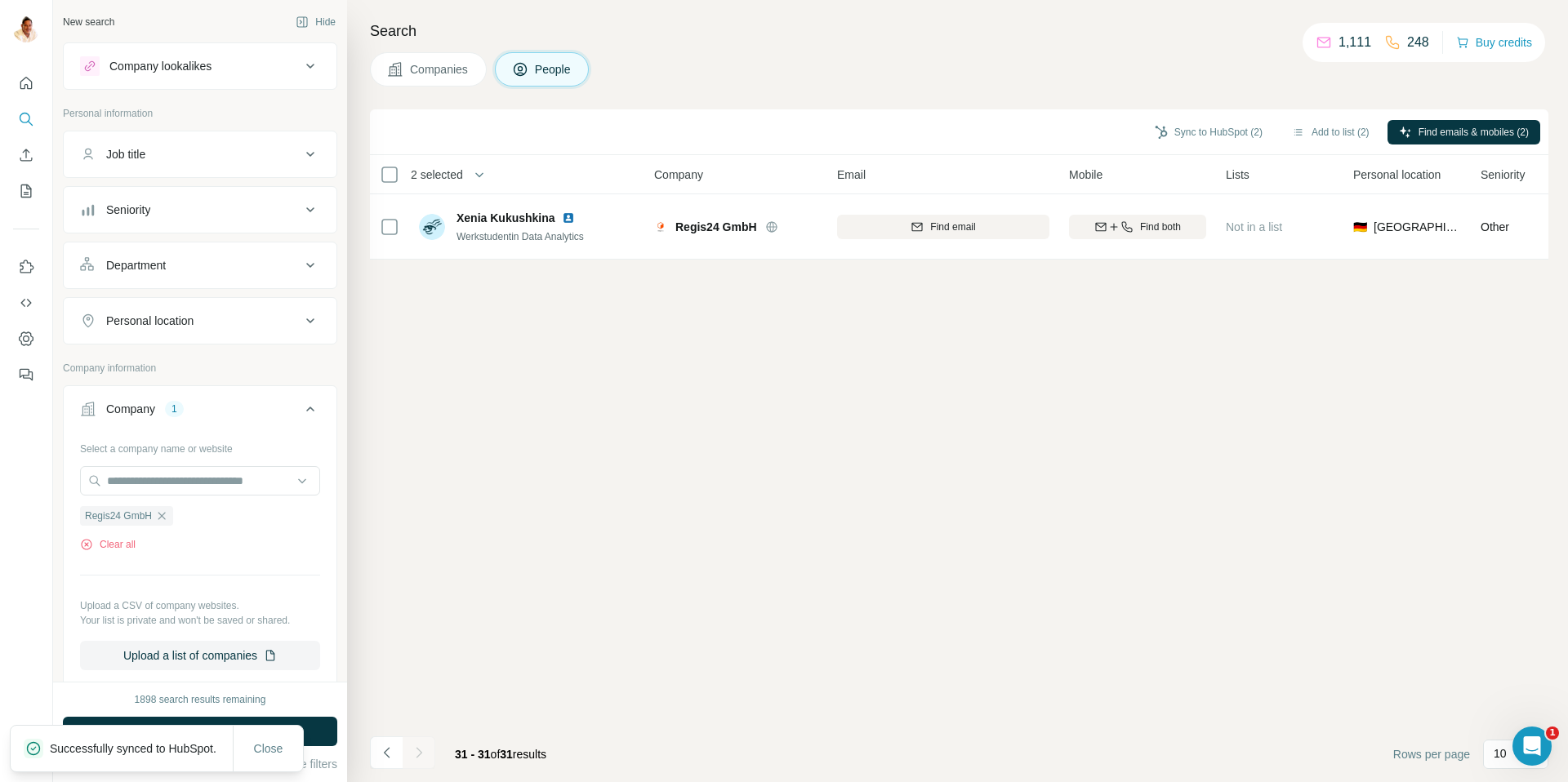
scroll to position [0, 0]
click at [387, 658] on icon "Navigate to previous page" at bounding box center [387, 753] width 17 height 17
click at [388, 658] on icon "Navigate to previous page" at bounding box center [387, 753] width 17 height 17
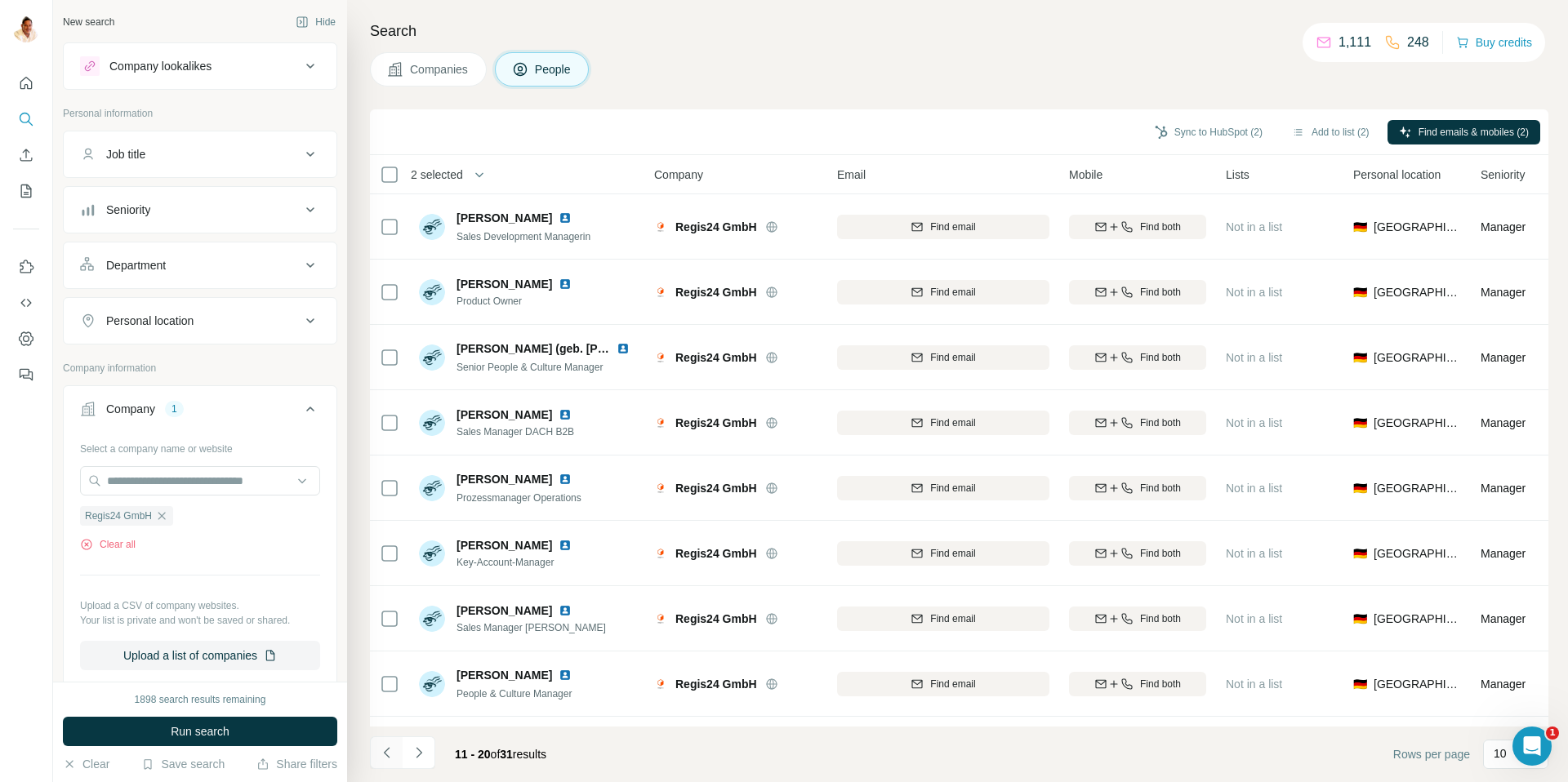
click at [388, 658] on icon "Navigate to previous page" at bounding box center [387, 753] width 17 height 17
click at [419, 658] on icon "Navigate to next page" at bounding box center [418, 753] width 17 height 17
click at [396, 658] on button "Navigate to previous page" at bounding box center [386, 752] width 33 height 33
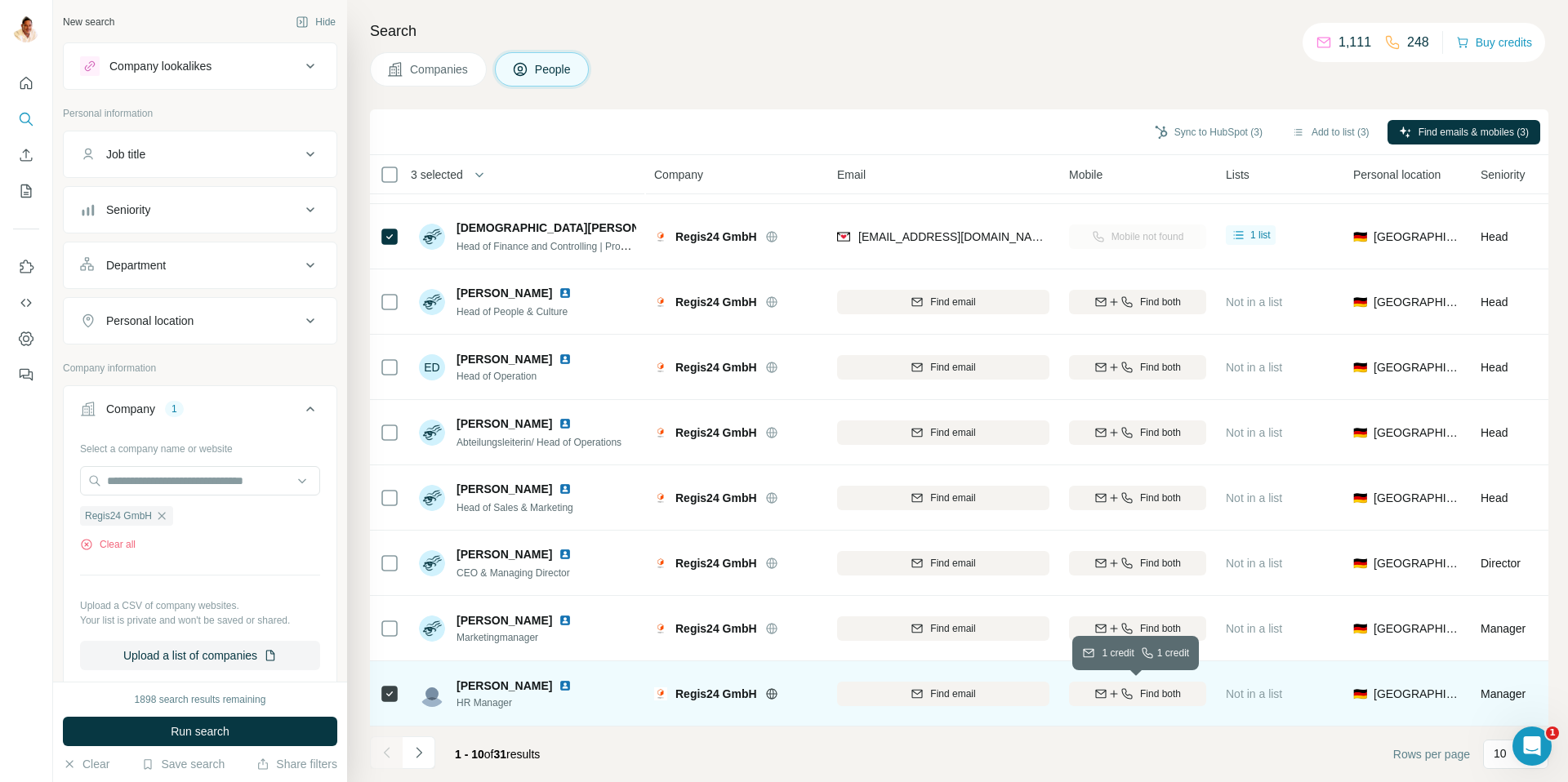
scroll to position [121, 4]
click at [1127, 658] on icon "button" at bounding box center [1123, 694] width 13 height 13
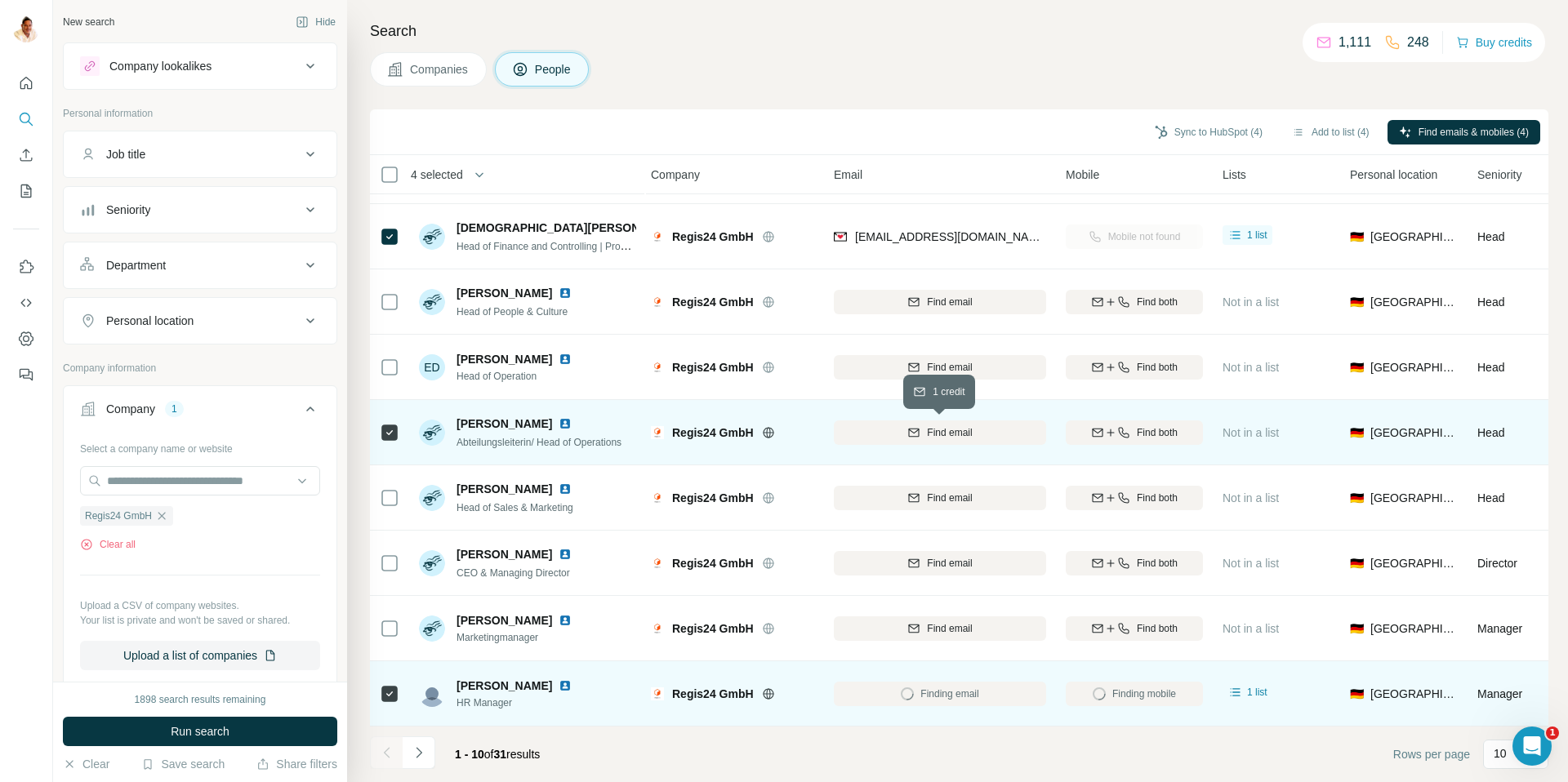
click at [969, 432] on span "Find email" at bounding box center [949, 432] width 45 height 15
click at [1194, 132] on button "Sync to HubSpot (4)" at bounding box center [1209, 132] width 131 height 25
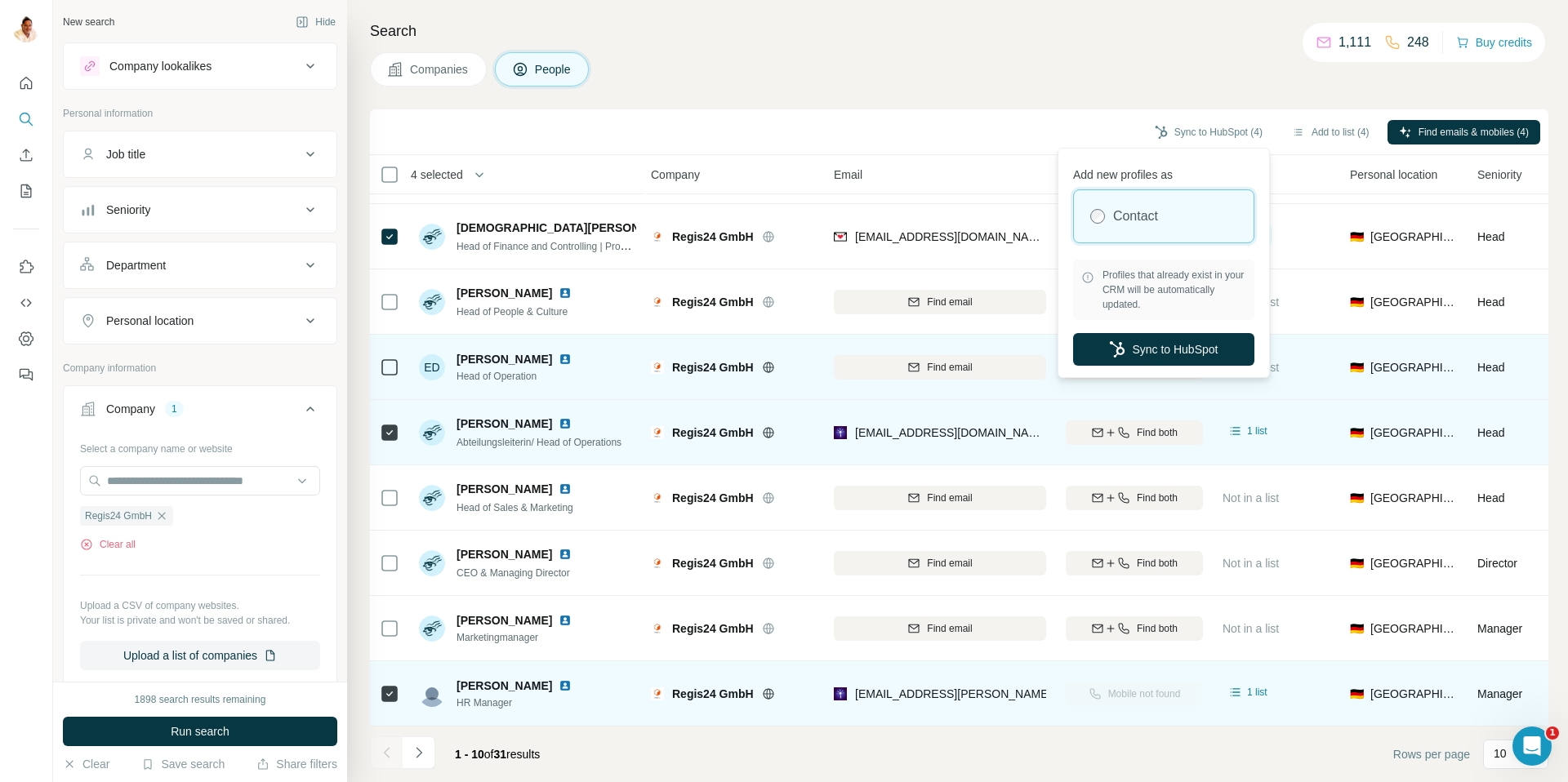
click at [1141, 356] on button "Sync to HubSpot" at bounding box center [1163, 349] width 181 height 33
